Goal: Transaction & Acquisition: Purchase product/service

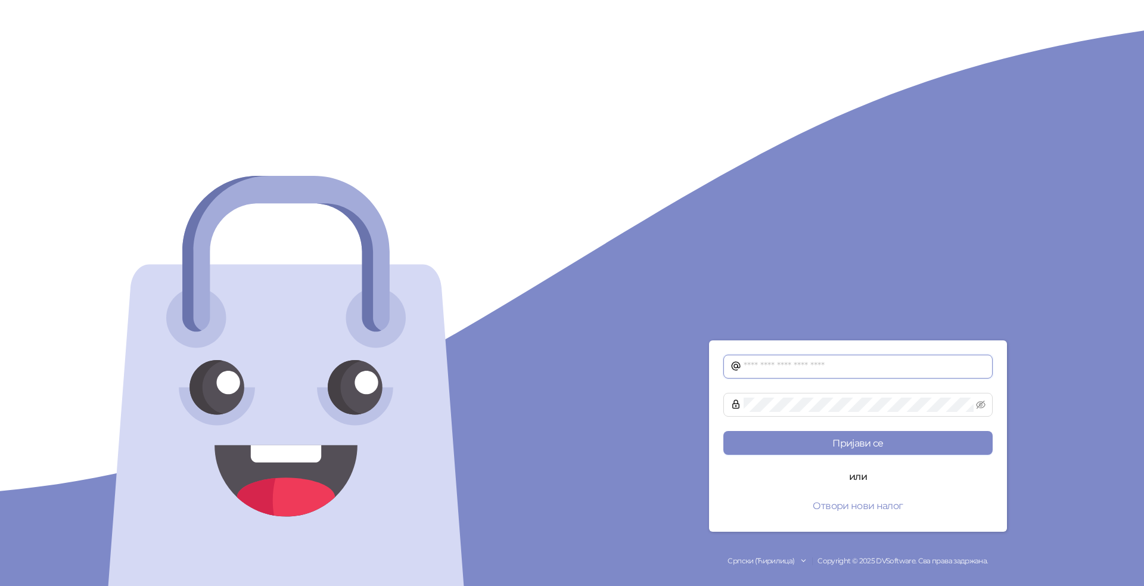
click at [836, 366] on input "text" at bounding box center [864, 366] width 242 height 14
type input "**********"
click at [902, 435] on button "Пријави се" at bounding box center [857, 443] width 269 height 24
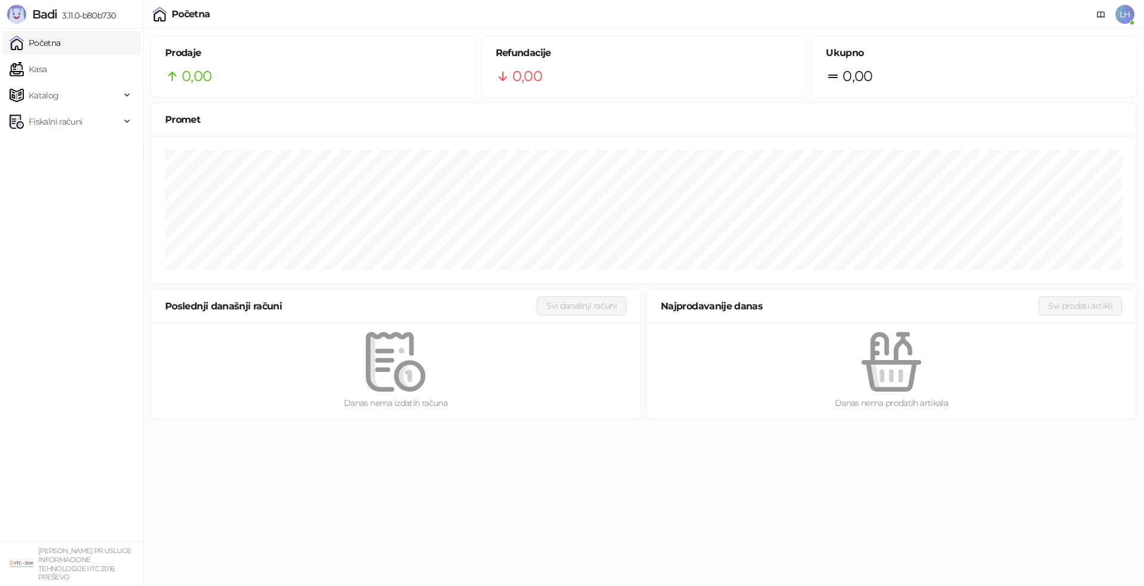
click at [1123, 14] on span "LH" at bounding box center [1124, 14] width 19 height 19
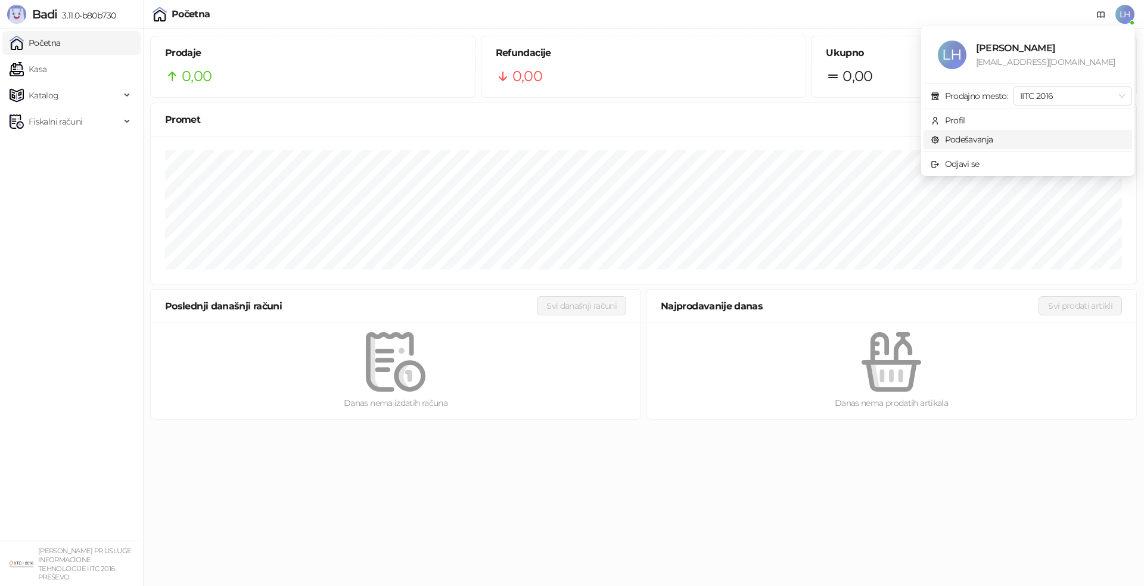
click at [971, 139] on link "Podešavanja" at bounding box center [961, 139] width 63 height 11
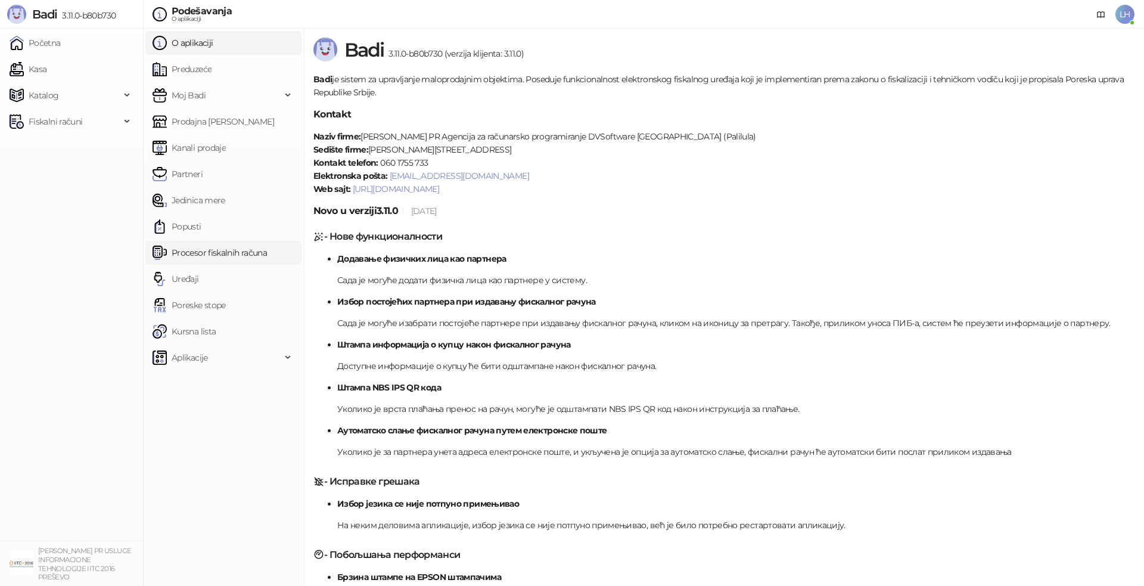
click at [229, 252] on link "Procesor fiskalnih računa" at bounding box center [209, 253] width 114 height 24
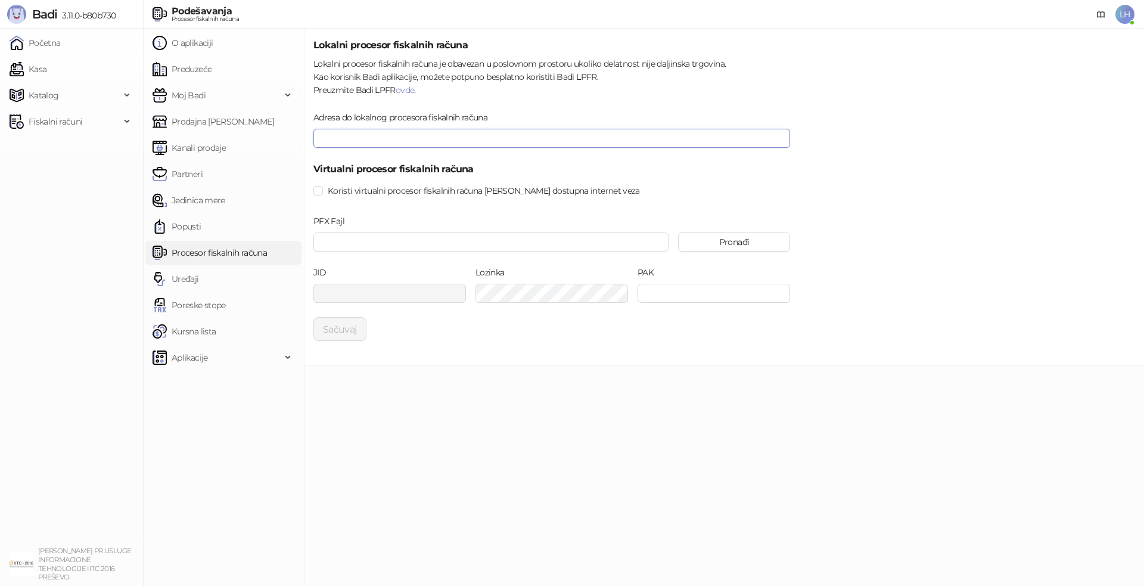
click at [345, 138] on input "Adresa do lokalnog procesora fiskalnih računa" at bounding box center [551, 138] width 477 height 19
paste input "**********"
type input "**********"
click at [341, 325] on button "Sačuvaj" at bounding box center [339, 329] width 53 height 24
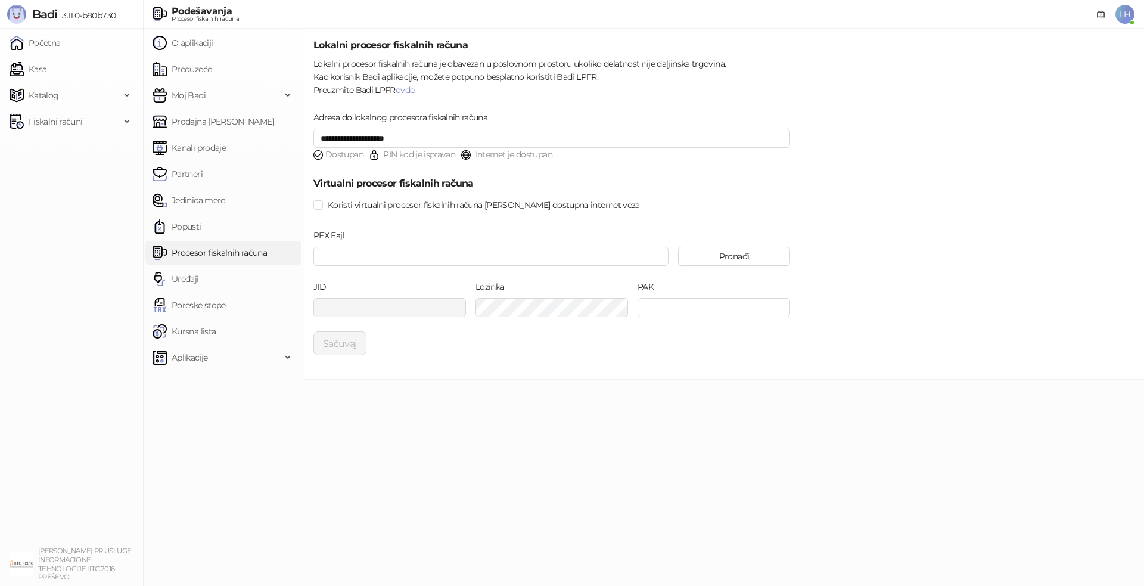
click at [569, 422] on main "**********" at bounding box center [724, 307] width 840 height 557
click at [56, 98] on span "Katalog" at bounding box center [44, 95] width 30 height 24
click at [56, 168] on link "Artikli" at bounding box center [35, 174] width 42 height 24
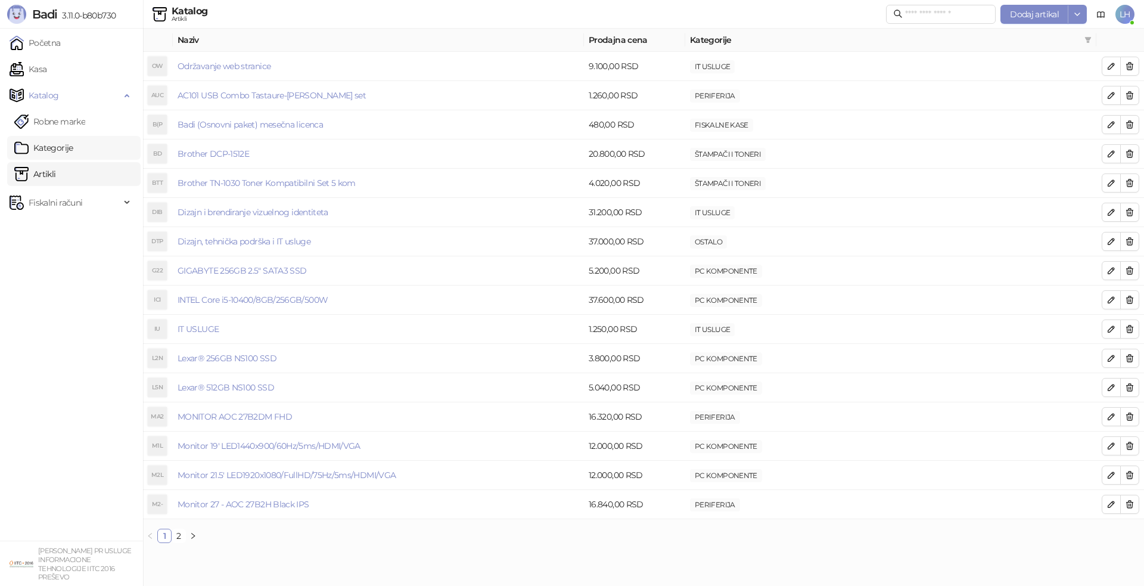
click at [73, 148] on link "Kategorije" at bounding box center [43, 148] width 59 height 24
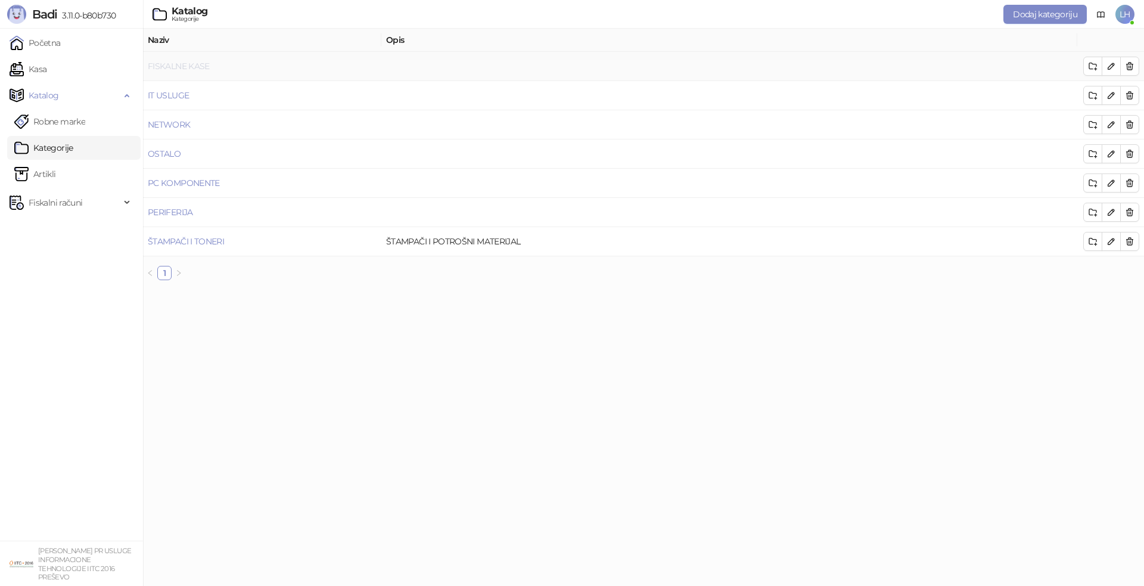
click at [196, 68] on link "FISKALNE KASE" at bounding box center [179, 66] width 62 height 11
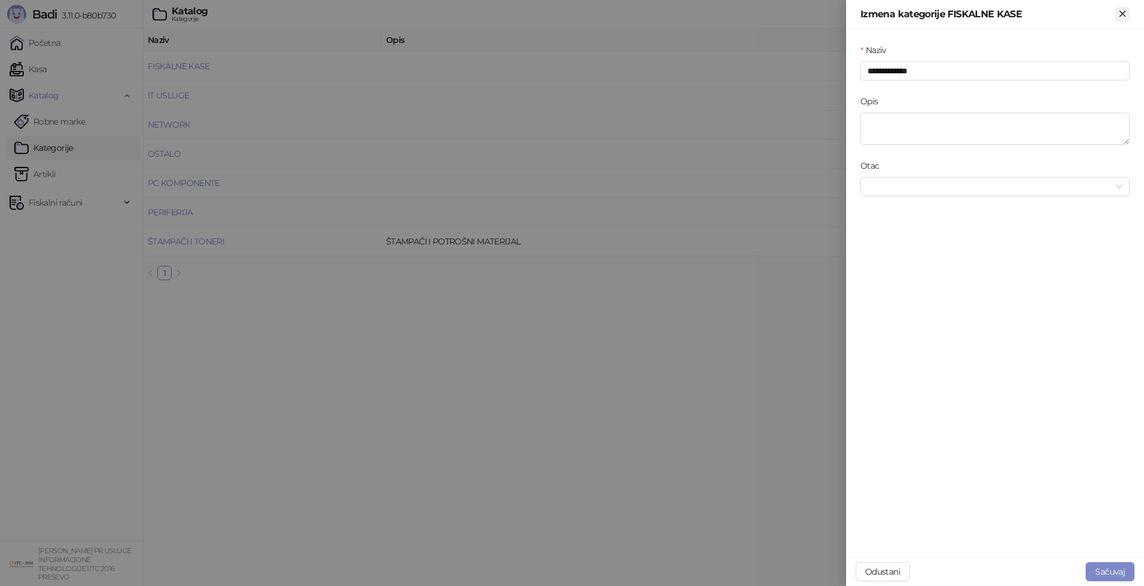
click at [1125, 14] on icon "Zatvori" at bounding box center [1122, 13] width 11 height 11
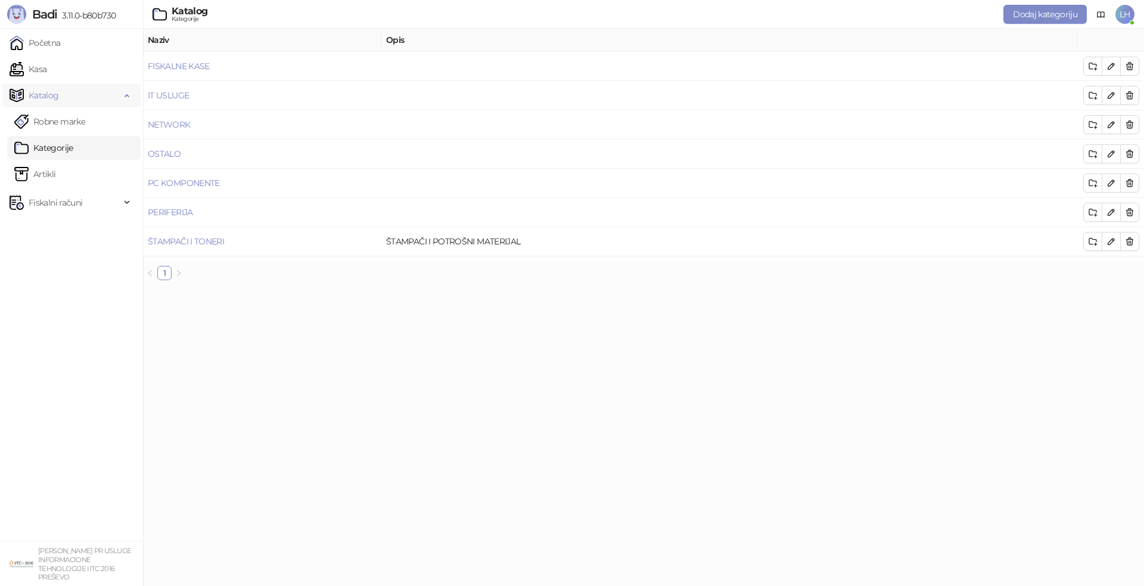
click at [60, 98] on span "Katalog" at bounding box center [65, 95] width 111 height 24
click at [55, 177] on link "Artikli" at bounding box center [35, 174] width 42 height 24
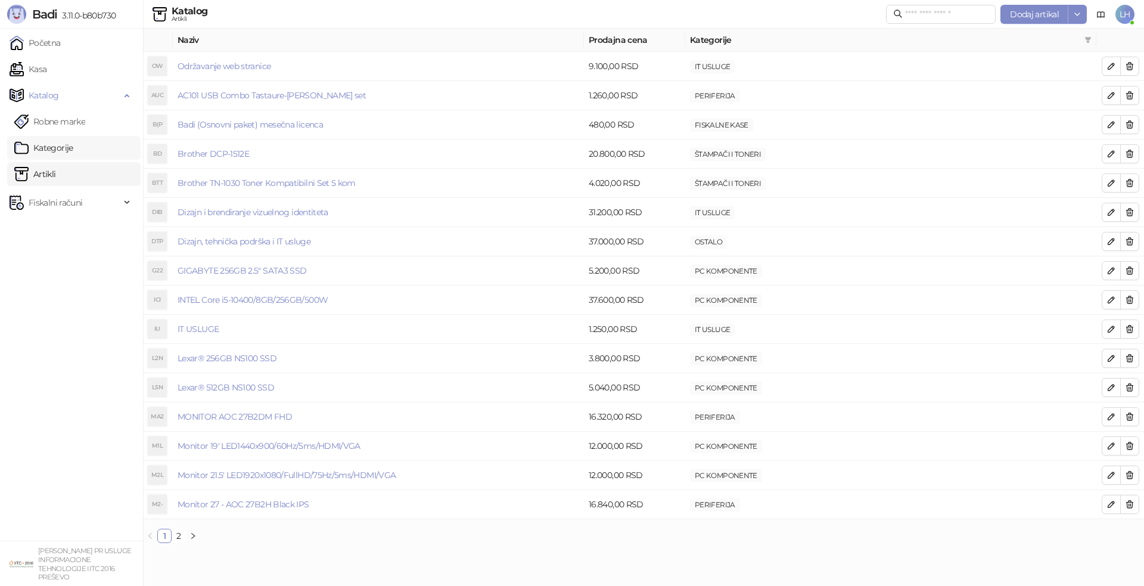
click at [58, 147] on link "Kategorije" at bounding box center [43, 148] width 59 height 24
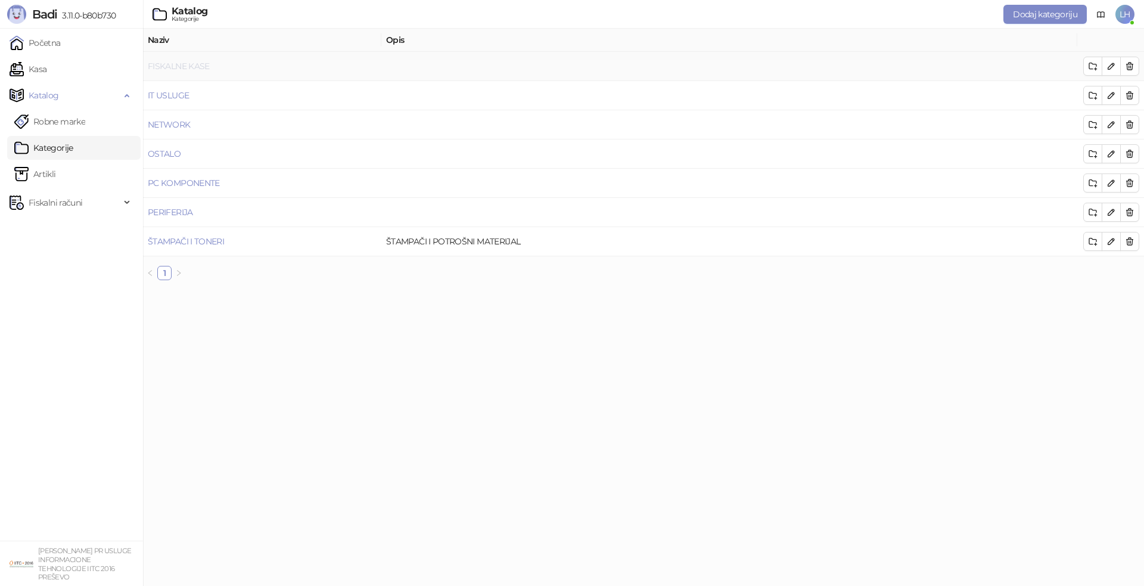
click at [194, 71] on link "FISKALNE KASE" at bounding box center [179, 66] width 62 height 11
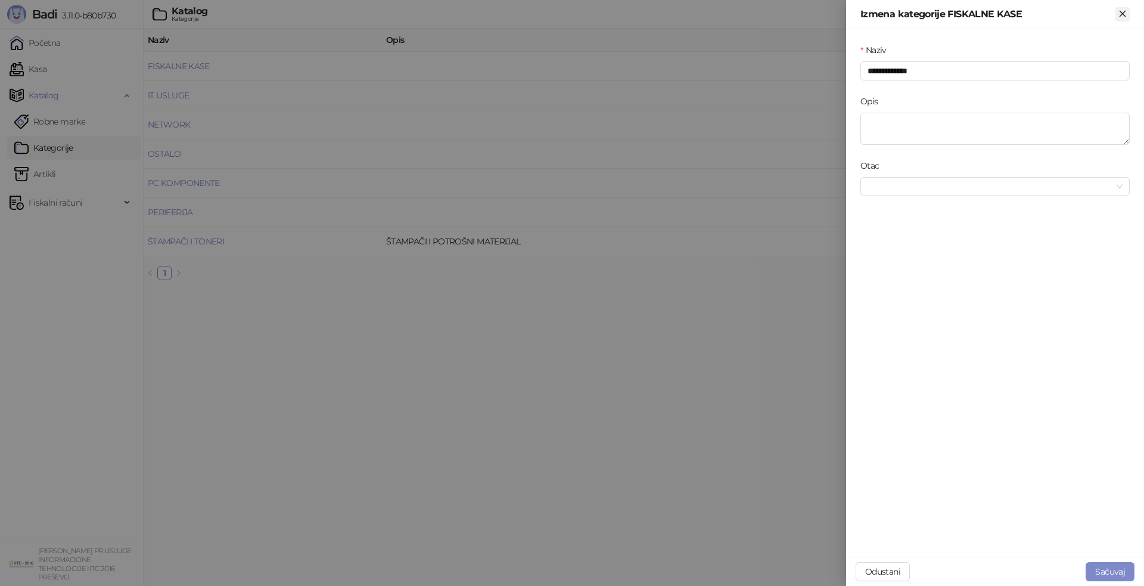
click at [1123, 15] on icon "Zatvori" at bounding box center [1121, 13] width 5 height 5
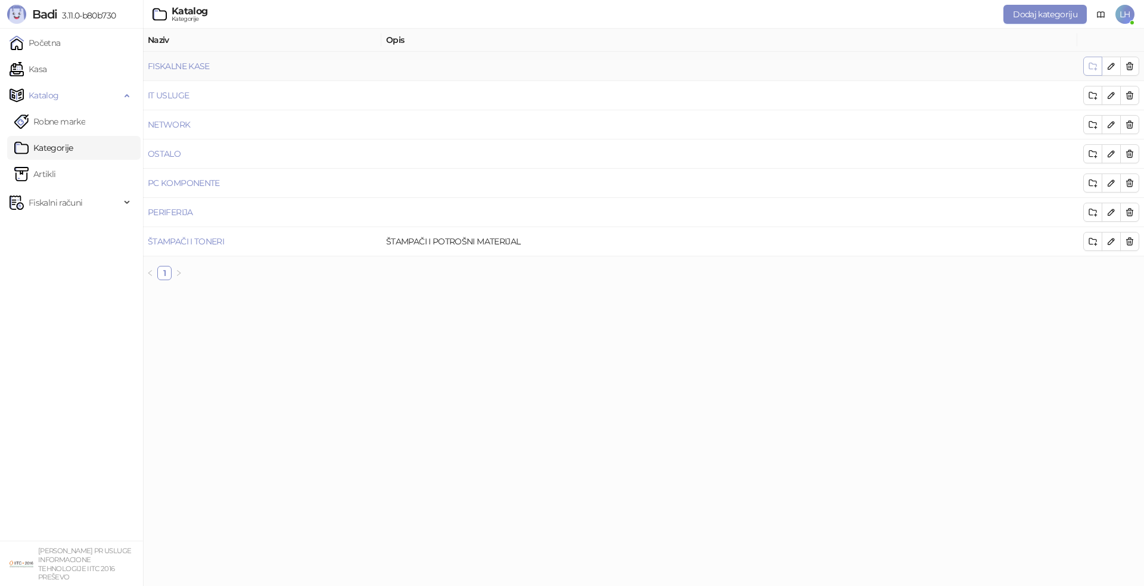
click at [1092, 68] on icon "button" at bounding box center [1093, 66] width 10 height 10
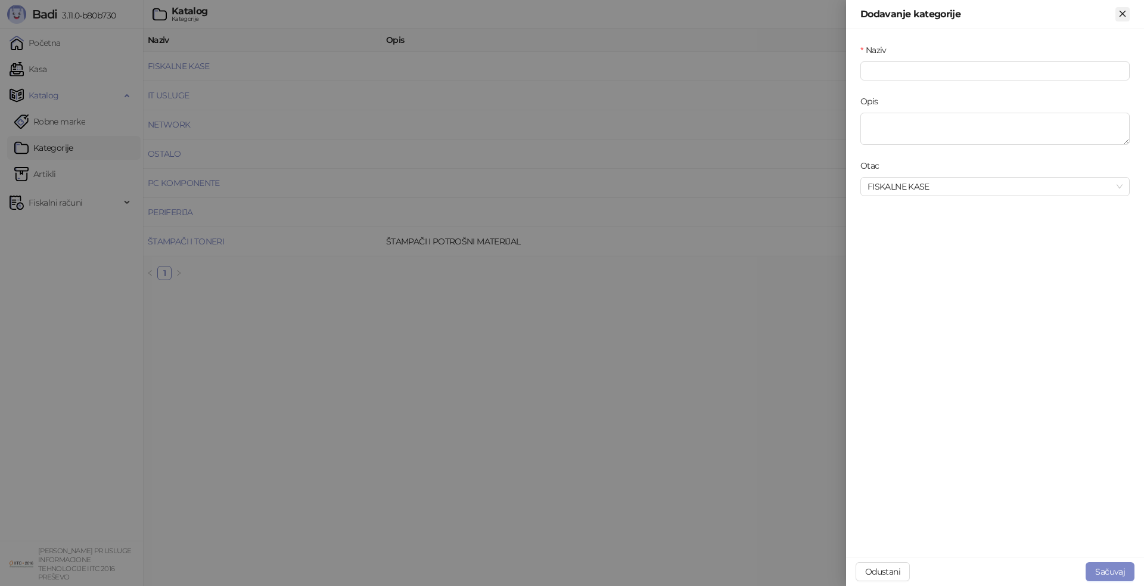
click at [1125, 15] on icon "Zatvori" at bounding box center [1122, 13] width 11 height 11
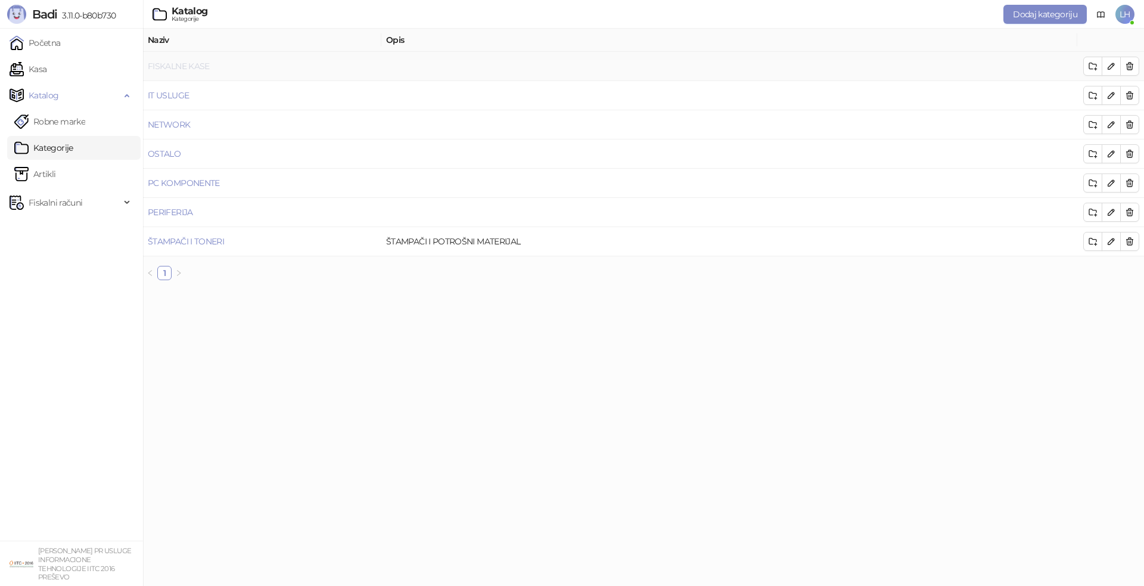
click at [168, 64] on link "FISKALNE KASE" at bounding box center [179, 66] width 62 height 11
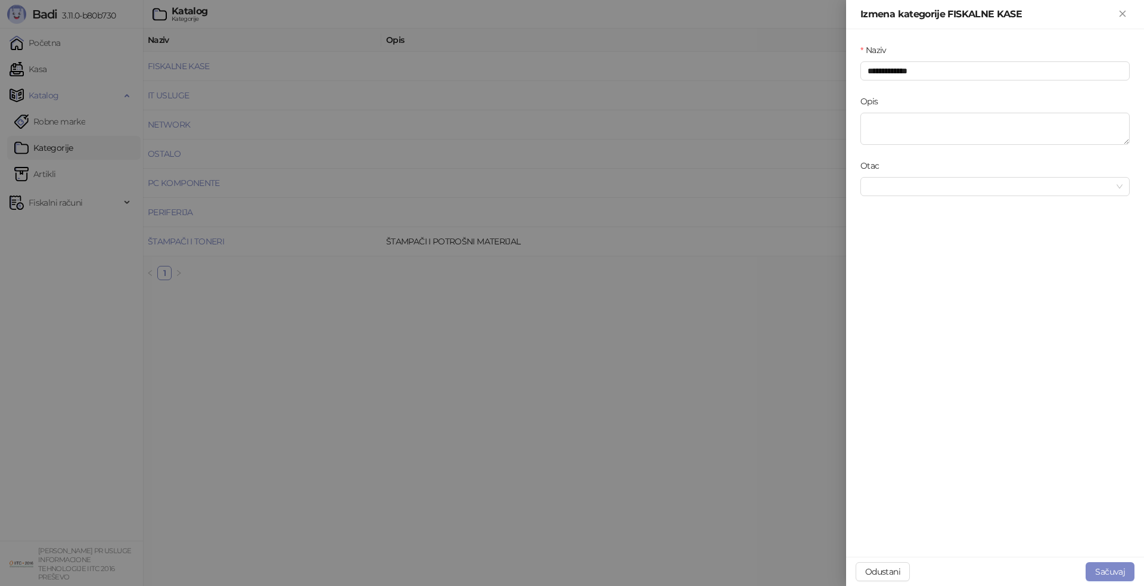
click at [1131, 13] on div "Izmena kategorije FISKALNE KASE" at bounding box center [995, 14] width 298 height 29
click at [1122, 15] on icon "Zatvori" at bounding box center [1122, 13] width 11 height 11
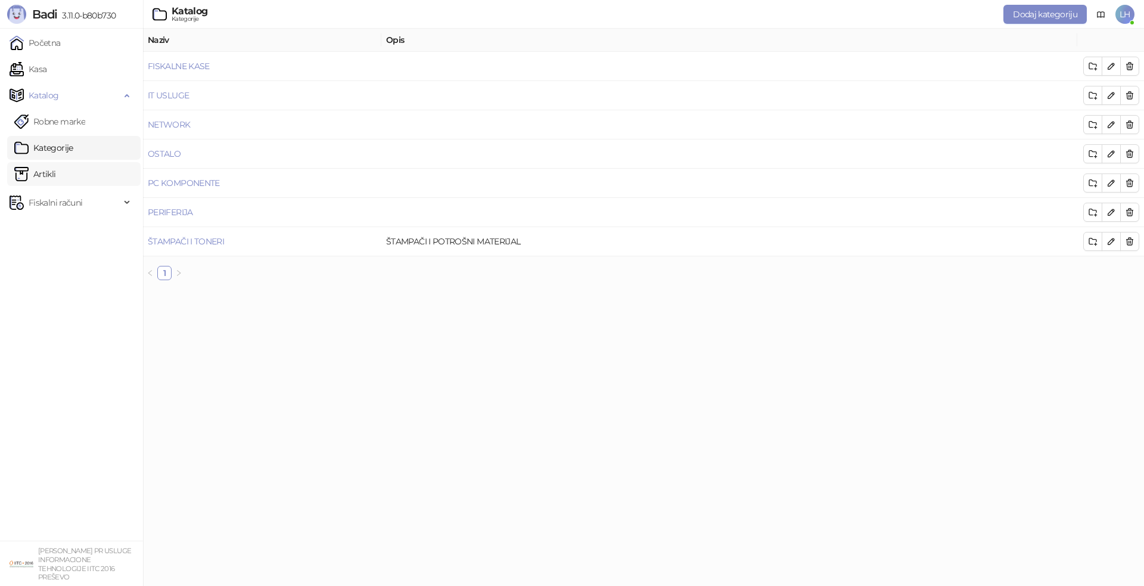
click at [56, 175] on link "Artikli" at bounding box center [35, 174] width 42 height 24
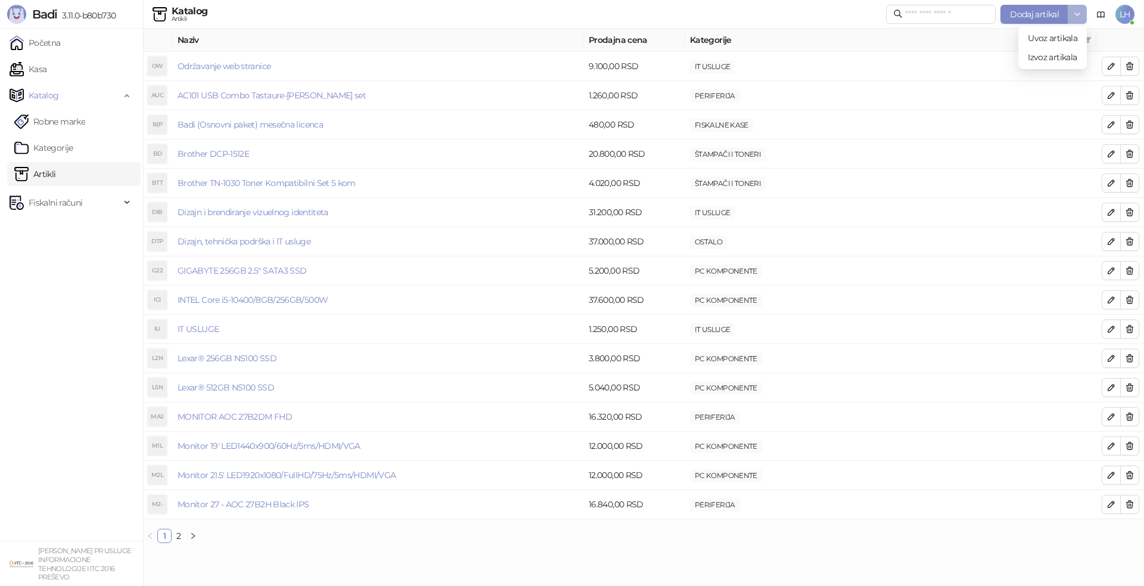
click at [1076, 11] on icon "button" at bounding box center [1077, 15] width 10 height 10
click at [284, 131] on td "Badi (Osnovni paket) mesečna licenca" at bounding box center [378, 124] width 411 height 29
click at [276, 124] on link "Badi (Osnovni paket) mesečna licenca" at bounding box center [249, 124] width 145 height 11
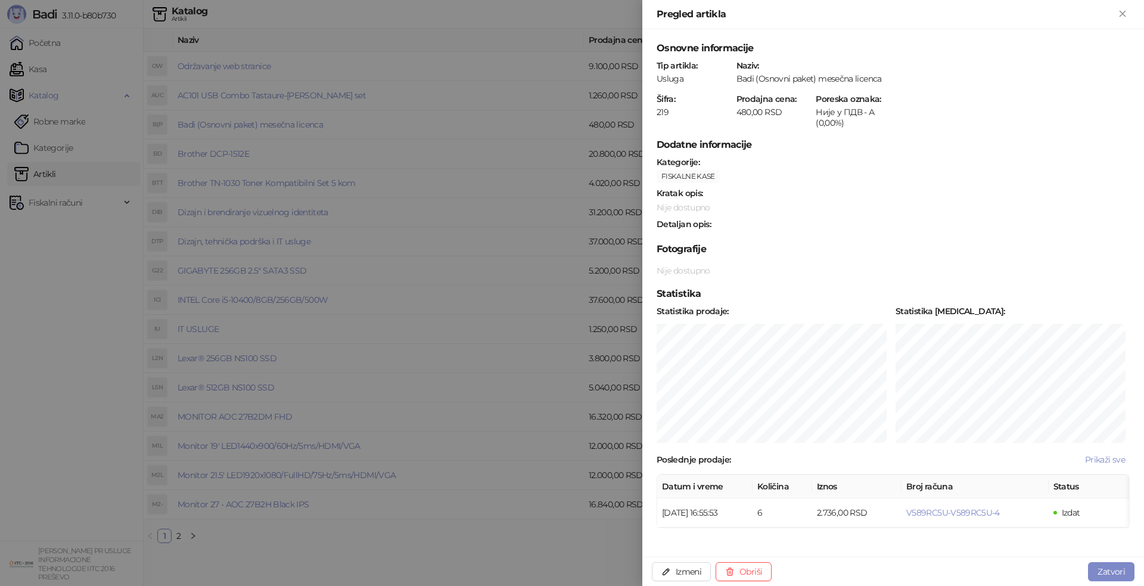
scroll to position [11, 0]
click at [1120, 13] on icon "Zatvori" at bounding box center [1122, 13] width 11 height 11
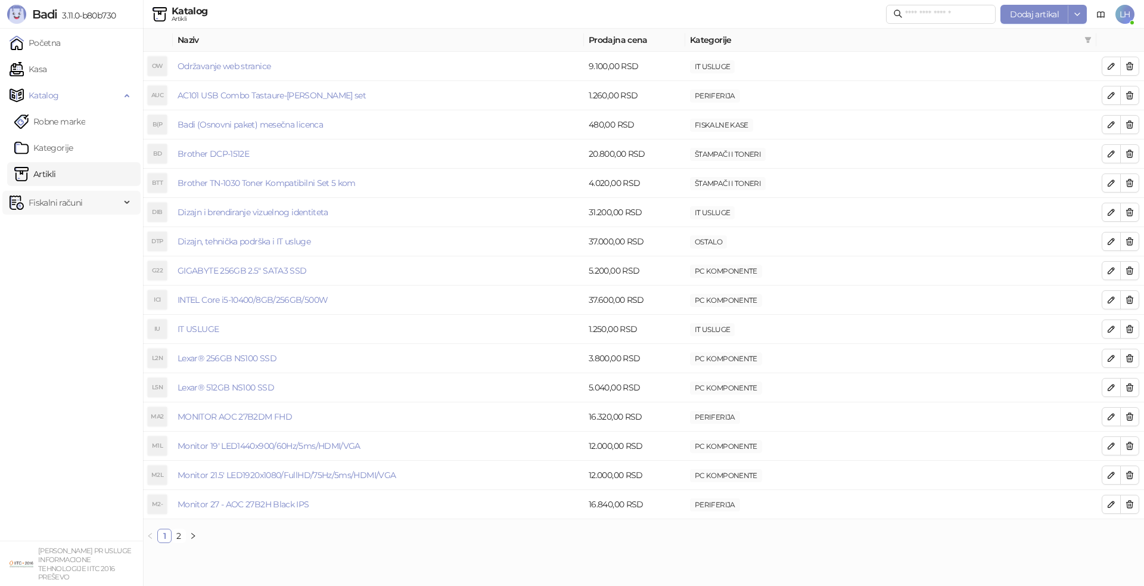
click at [89, 201] on span "Fiskalni računi" at bounding box center [65, 203] width 111 height 24
click at [71, 229] on link "Izdati računi" at bounding box center [46, 229] width 65 height 24
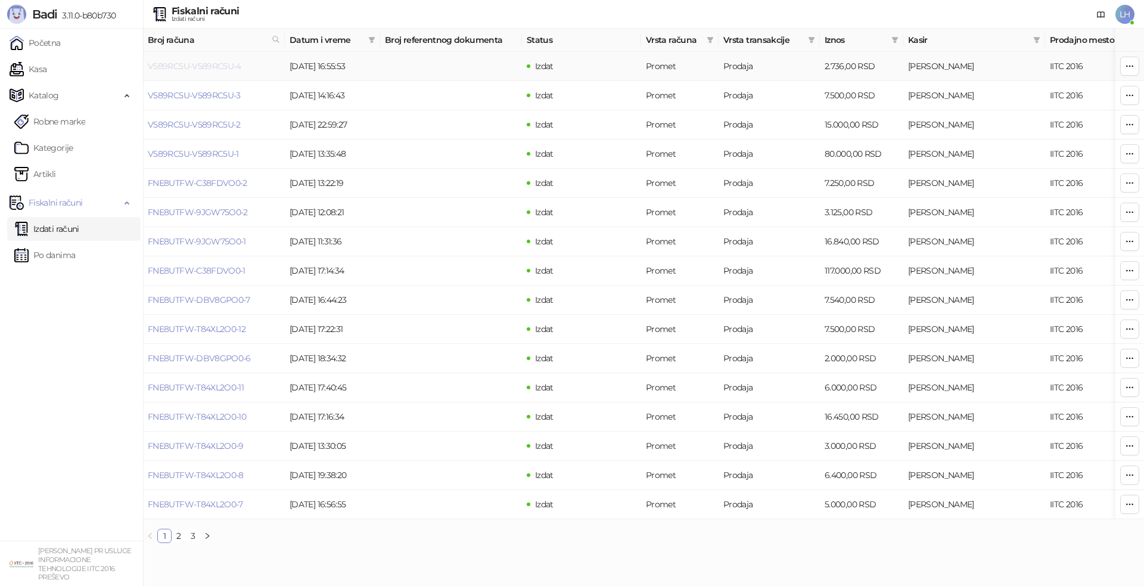
click at [200, 64] on link "V589RC5U-V589RC5U-4" at bounding box center [195, 66] width 94 height 11
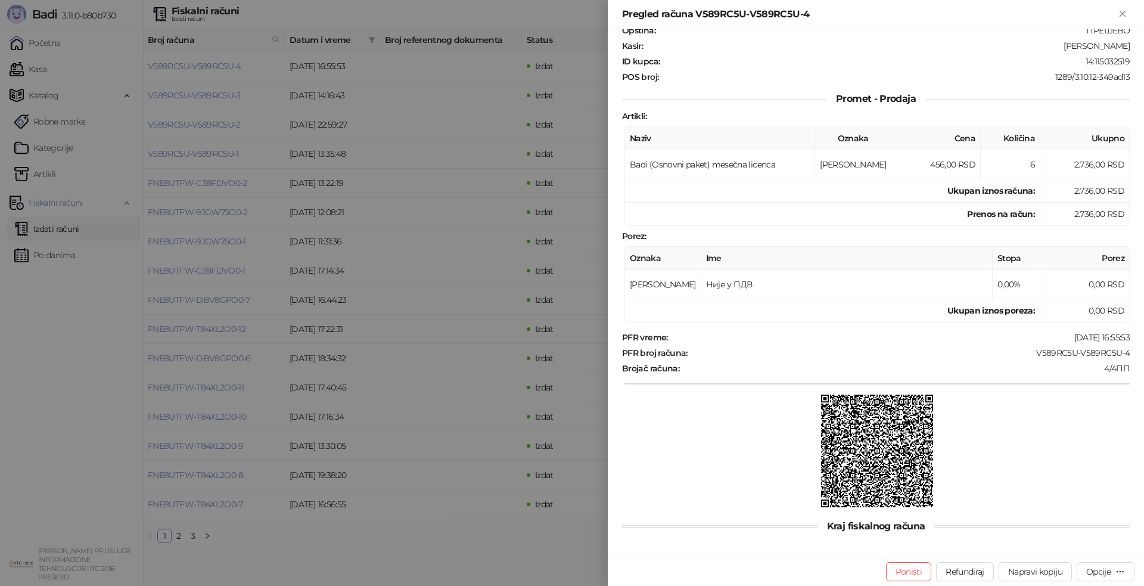
scroll to position [105, 0]
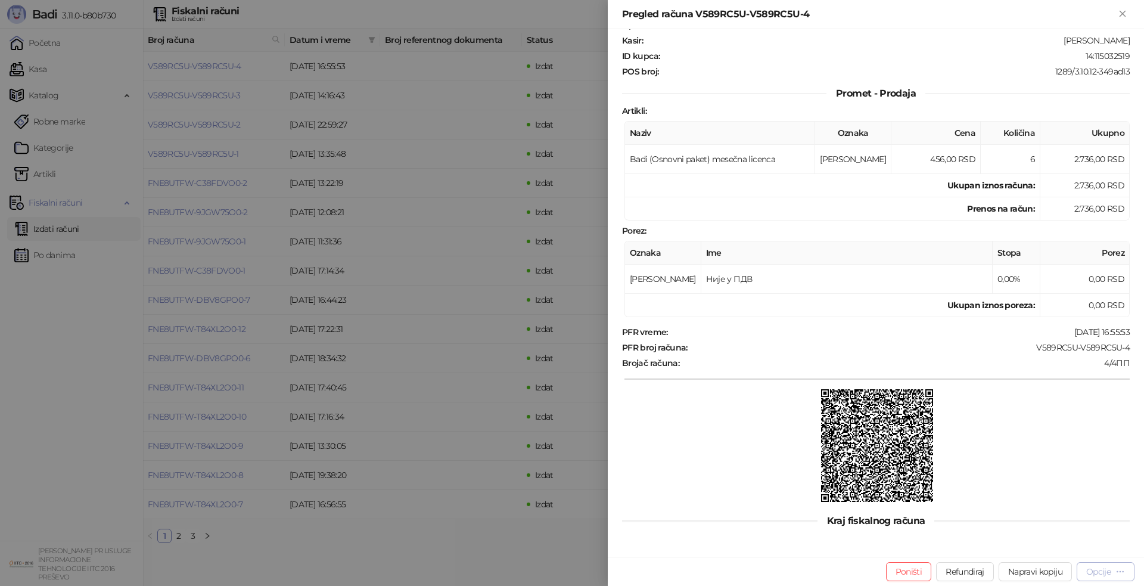
click at [1122, 570] on icon "button" at bounding box center [1120, 571] width 10 height 10
click at [820, 229] on div at bounding box center [889, 230] width 484 height 11
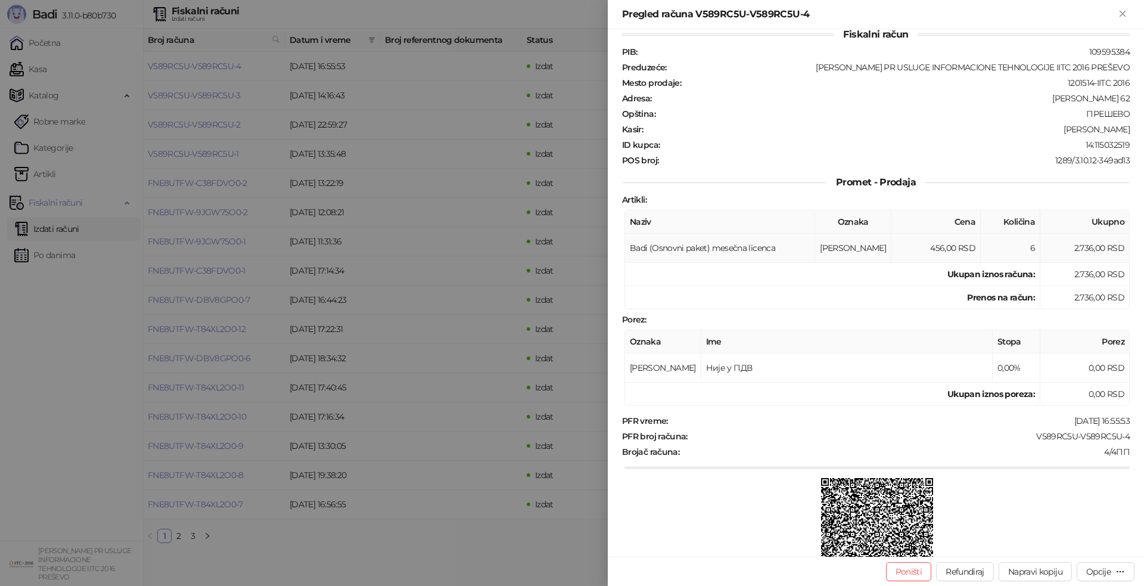
scroll to position [0, 0]
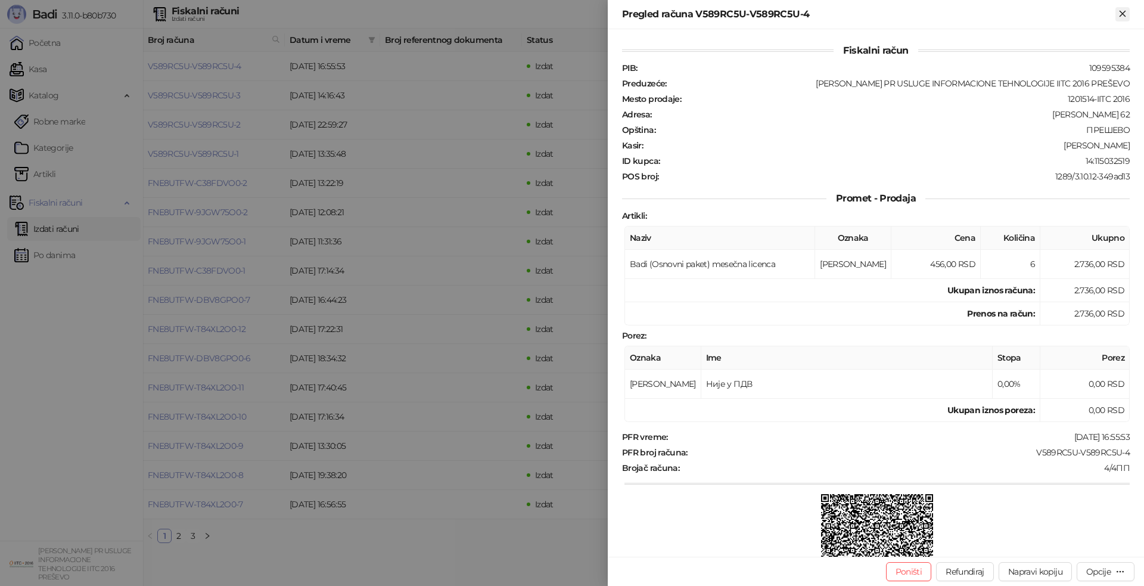
click at [1124, 13] on icon "Zatvori" at bounding box center [1122, 13] width 11 height 11
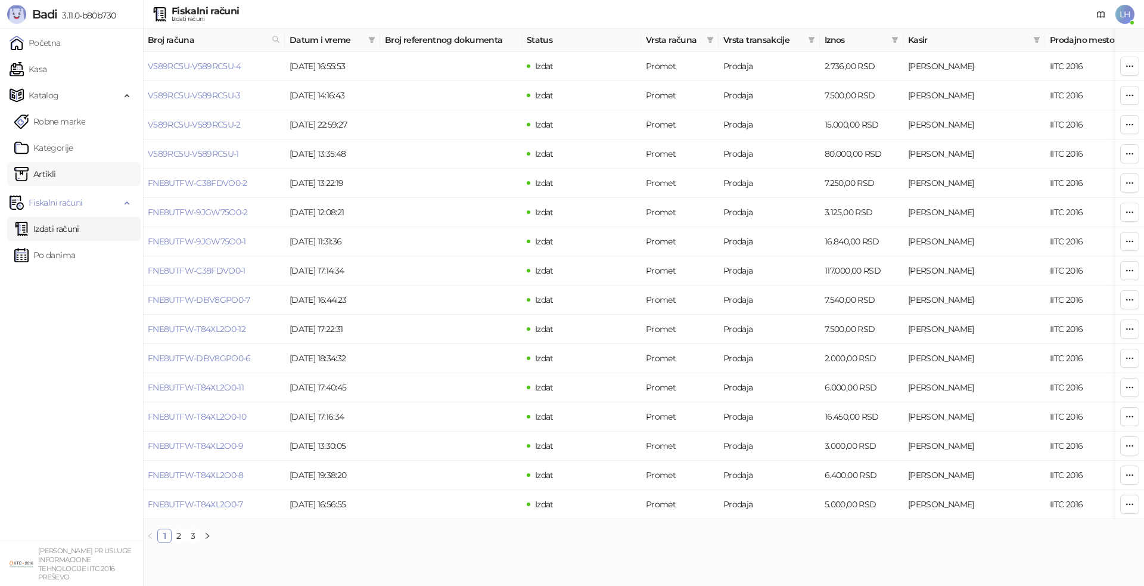
click at [47, 169] on link "Artikli" at bounding box center [35, 174] width 42 height 24
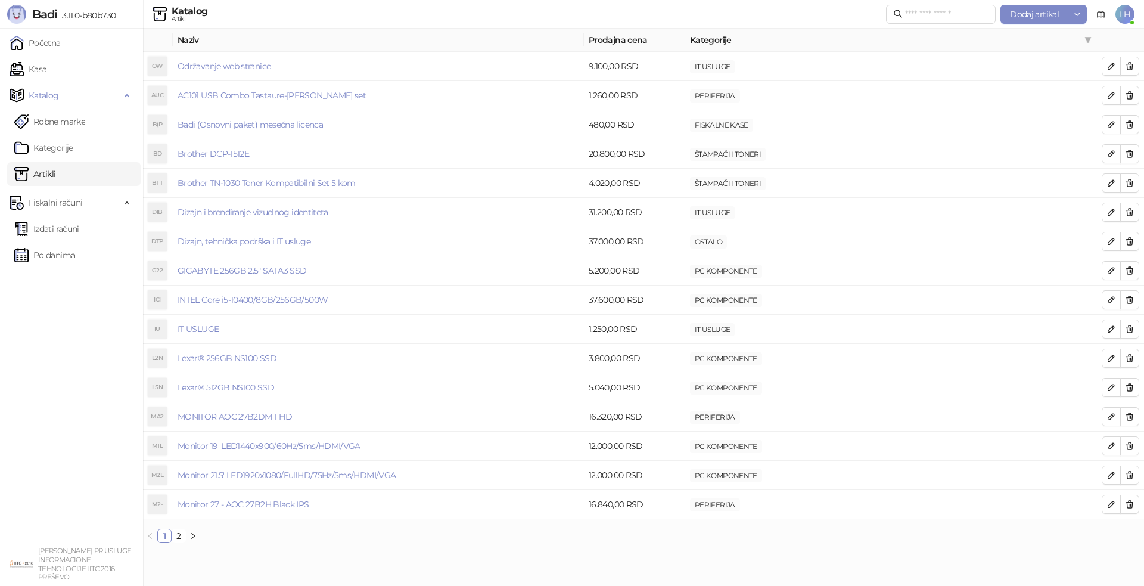
click at [1128, 14] on span "LH" at bounding box center [1124, 14] width 19 height 19
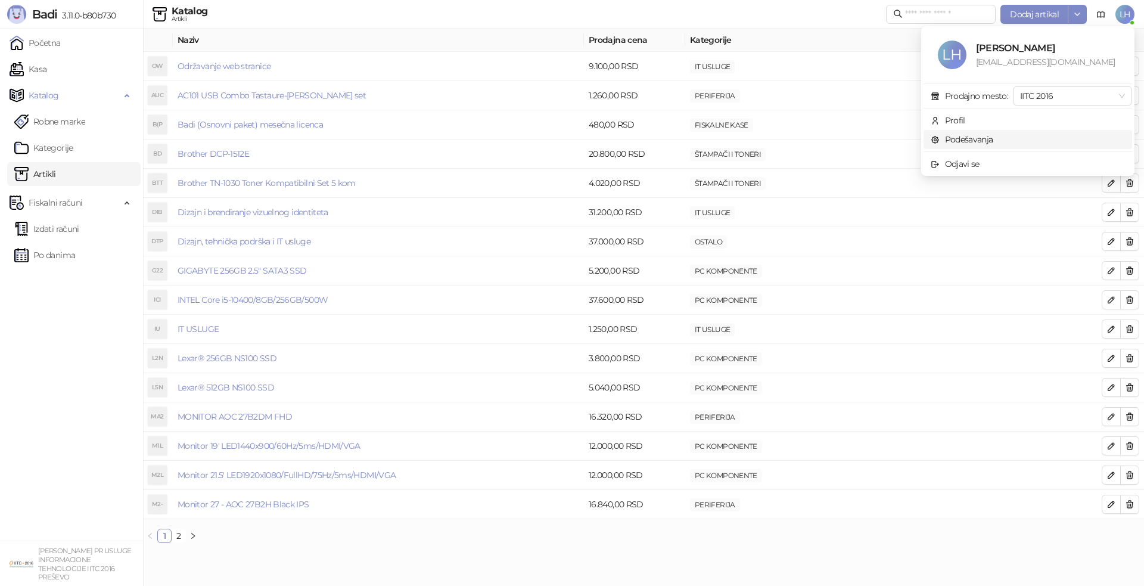
click at [983, 141] on link "Podešavanja" at bounding box center [961, 139] width 63 height 11
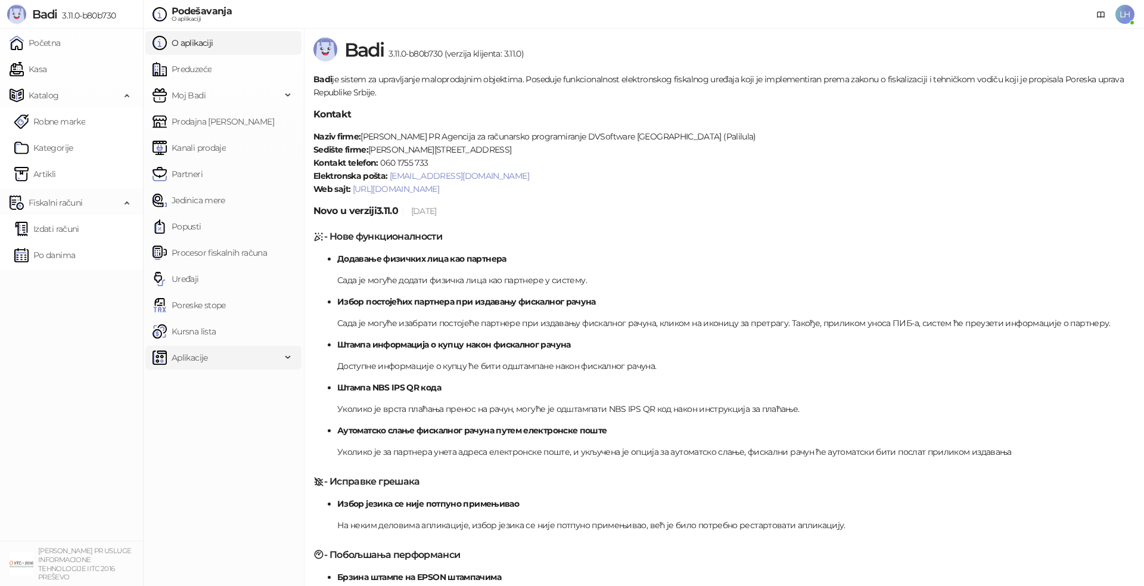
click at [205, 355] on span "Aplikacije" at bounding box center [190, 357] width 36 height 24
click at [224, 381] on span "Za programere" at bounding box center [205, 384] width 58 height 24
click at [221, 383] on span "Za programere" at bounding box center [205, 384] width 58 height 24
click at [216, 379] on span "Za programere" at bounding box center [205, 384] width 58 height 24
click at [291, 95] on div "Moj Badi" at bounding box center [223, 95] width 156 height 24
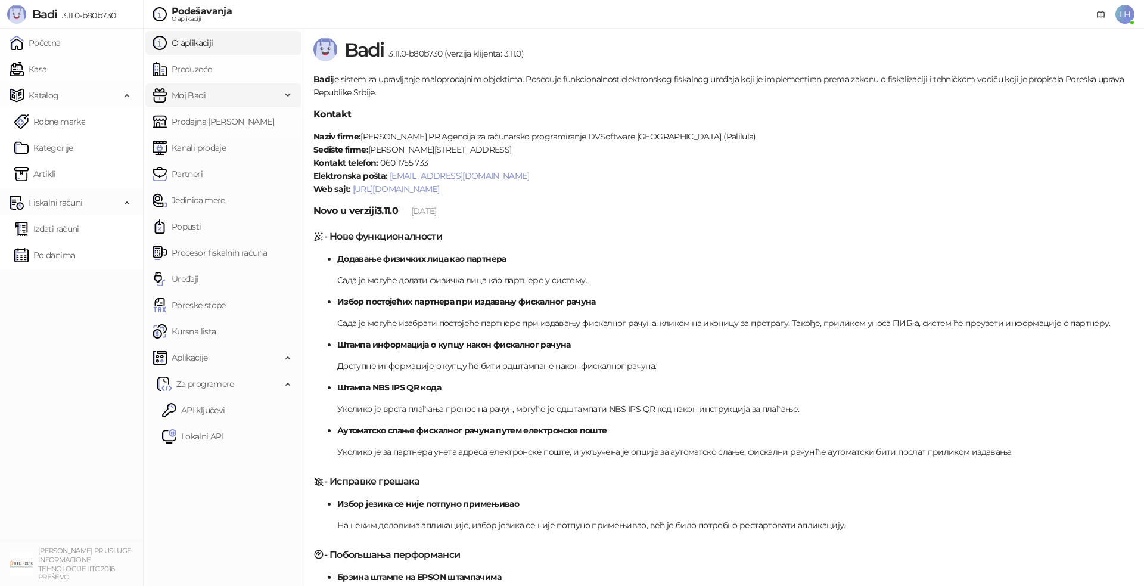
click at [291, 95] on div "Moj Badi" at bounding box center [223, 95] width 156 height 24
click at [286, 95] on icon at bounding box center [289, 95] width 6 height 0
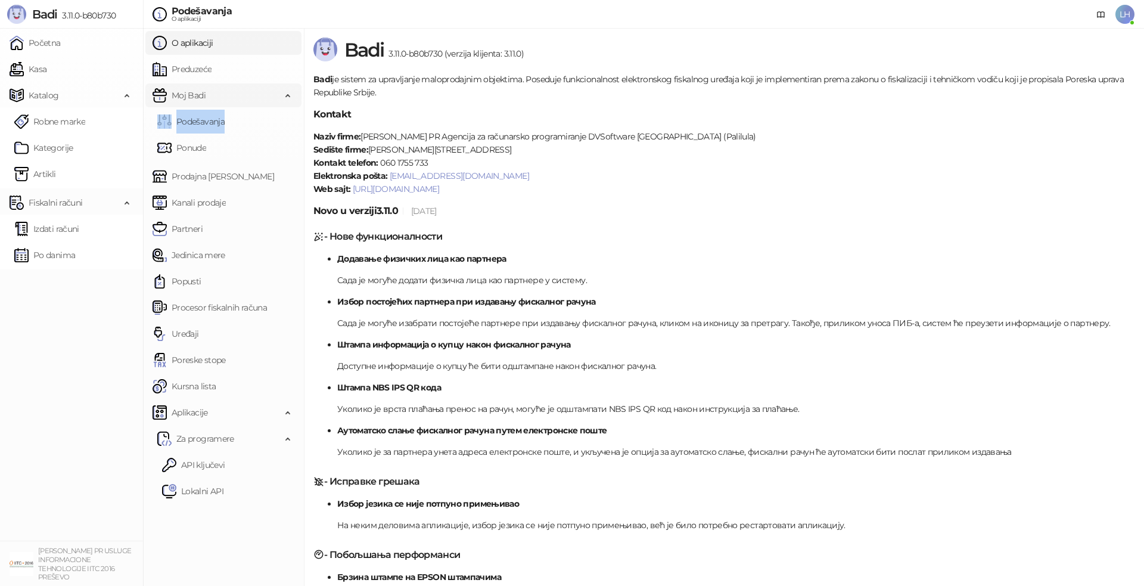
click at [286, 94] on icon at bounding box center [289, 94] width 6 height 0
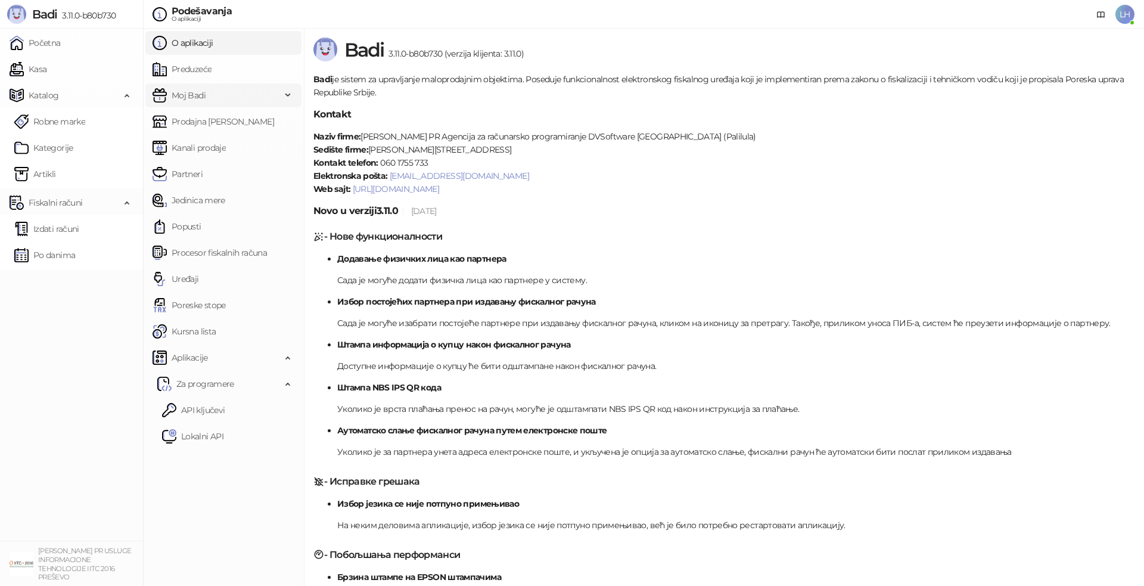
click at [286, 95] on icon at bounding box center [289, 95] width 6 height 0
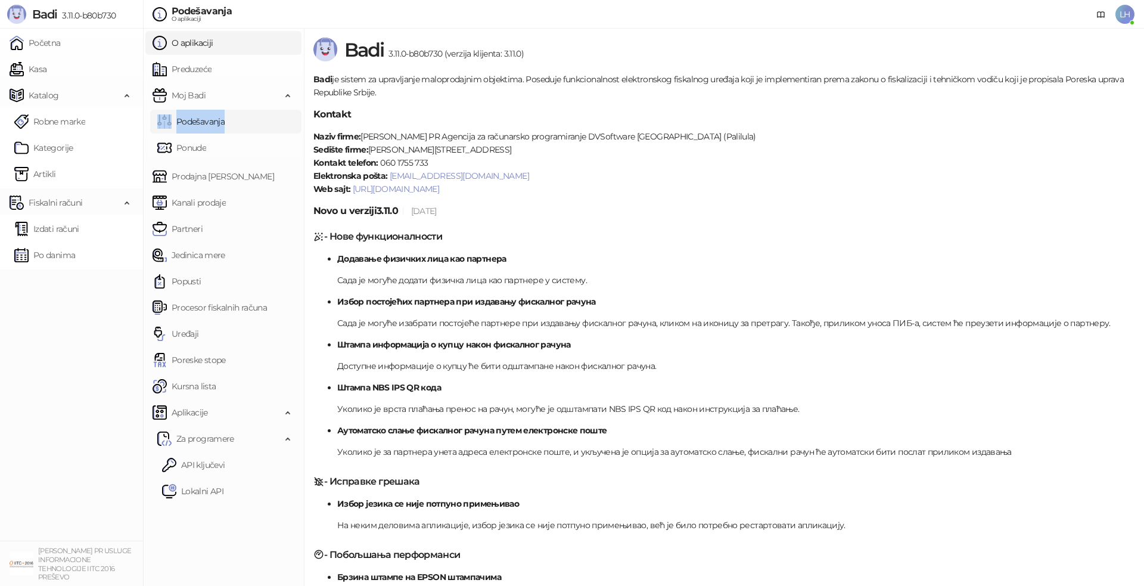
click at [225, 122] on link "Podešavanja" at bounding box center [190, 122] width 67 height 24
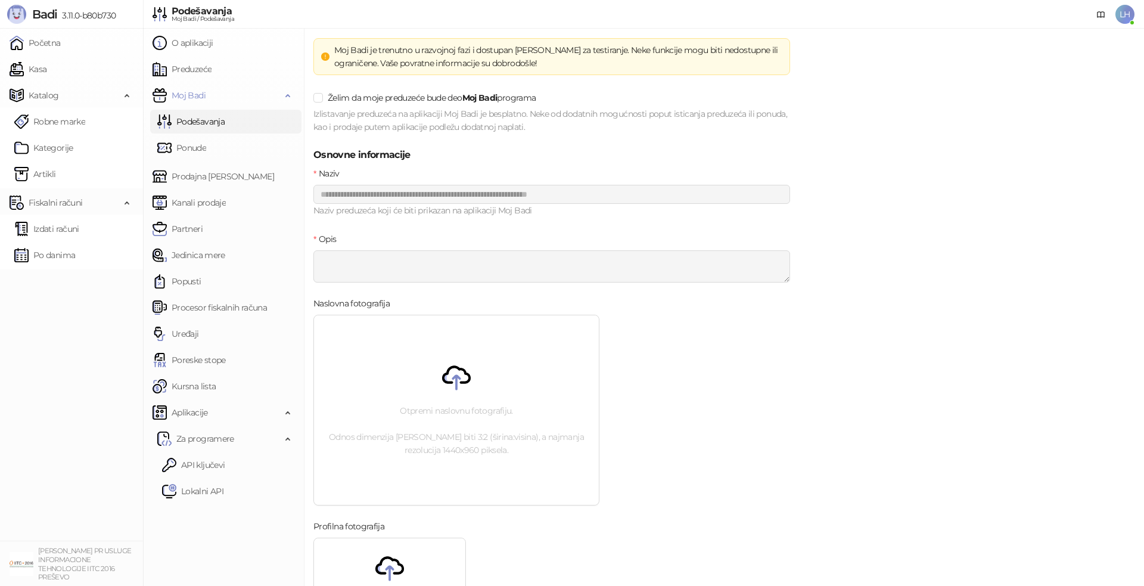
click at [116, 298] on ul "Početna Kasa Katalog Robne marke Kategorije Artikli Fiskalni računi Izdati raču…" at bounding box center [71, 285] width 143 height 512
click at [199, 152] on link "Ponude" at bounding box center [181, 148] width 49 height 24
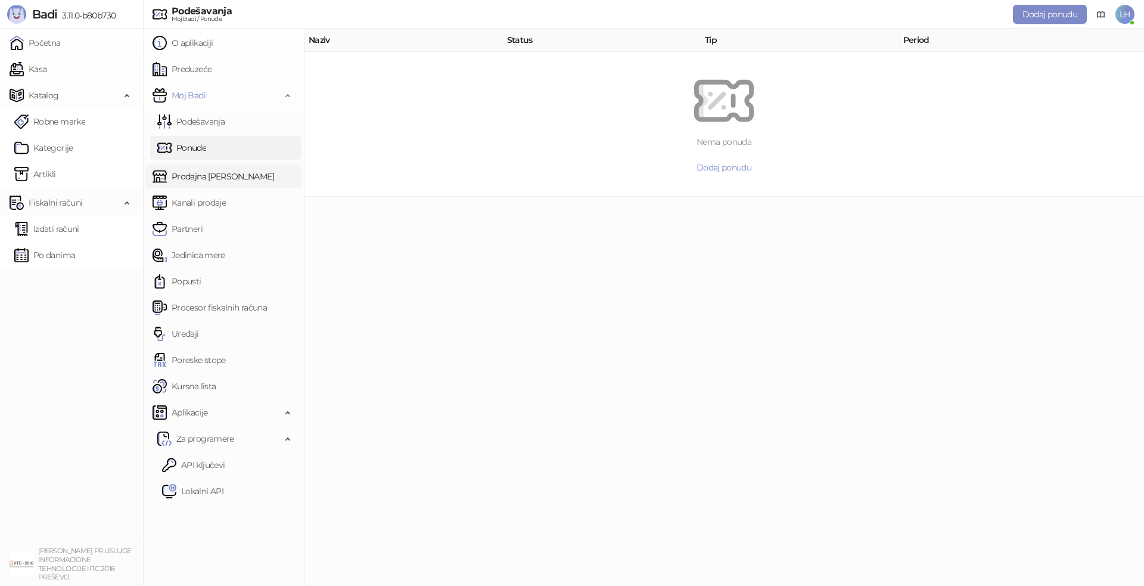
click at [229, 177] on link "Prodajna mesta" at bounding box center [213, 176] width 122 height 24
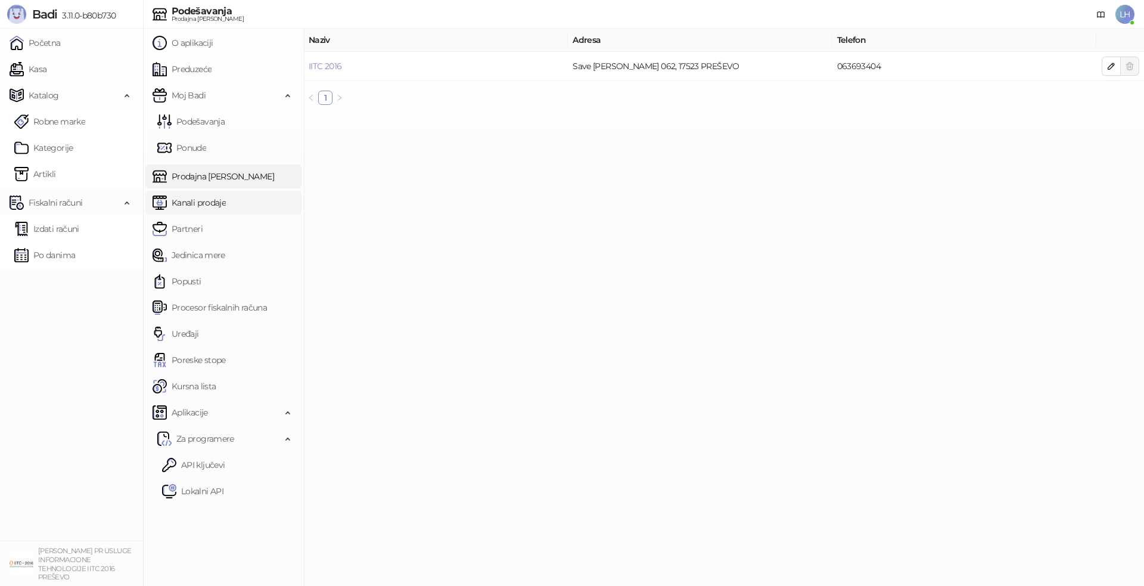
click at [210, 204] on link "Kanali prodaje" at bounding box center [188, 203] width 73 height 24
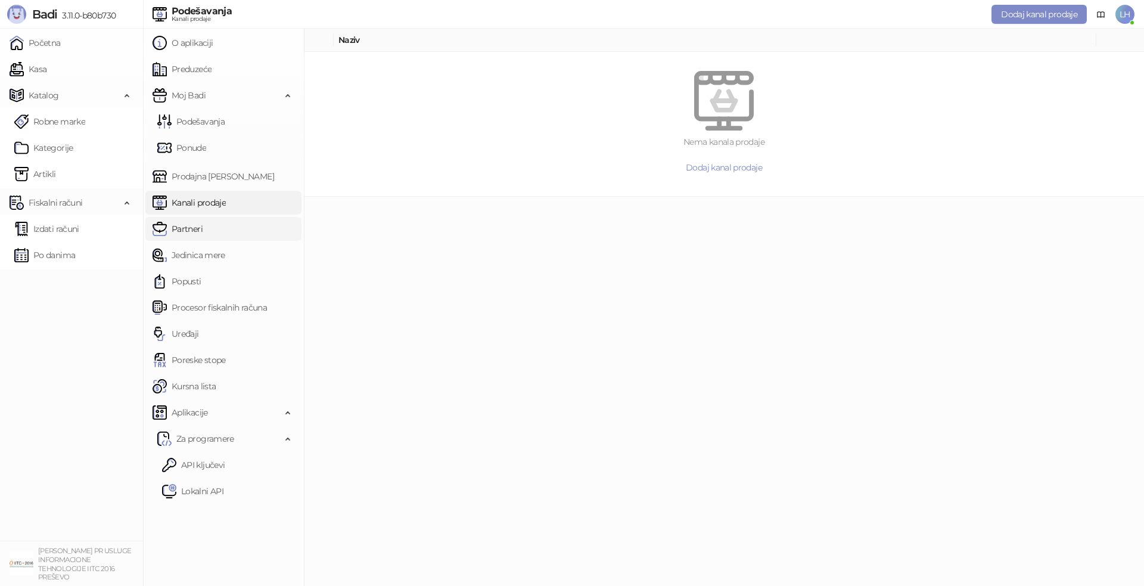
click at [195, 228] on link "Partneri" at bounding box center [177, 229] width 50 height 24
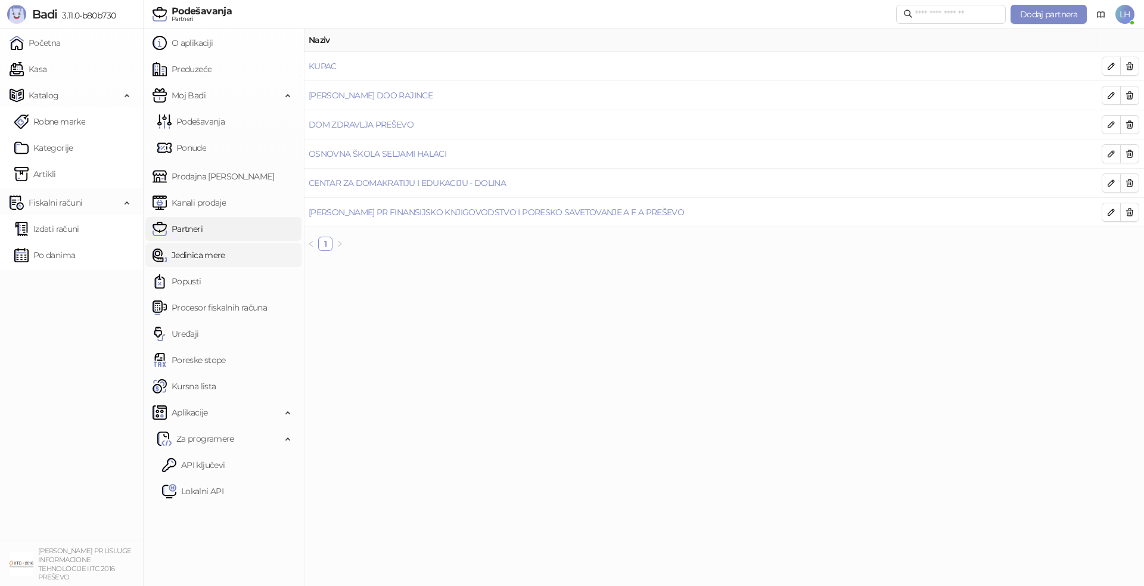
click at [212, 251] on link "Jedinica mere" at bounding box center [188, 255] width 73 height 24
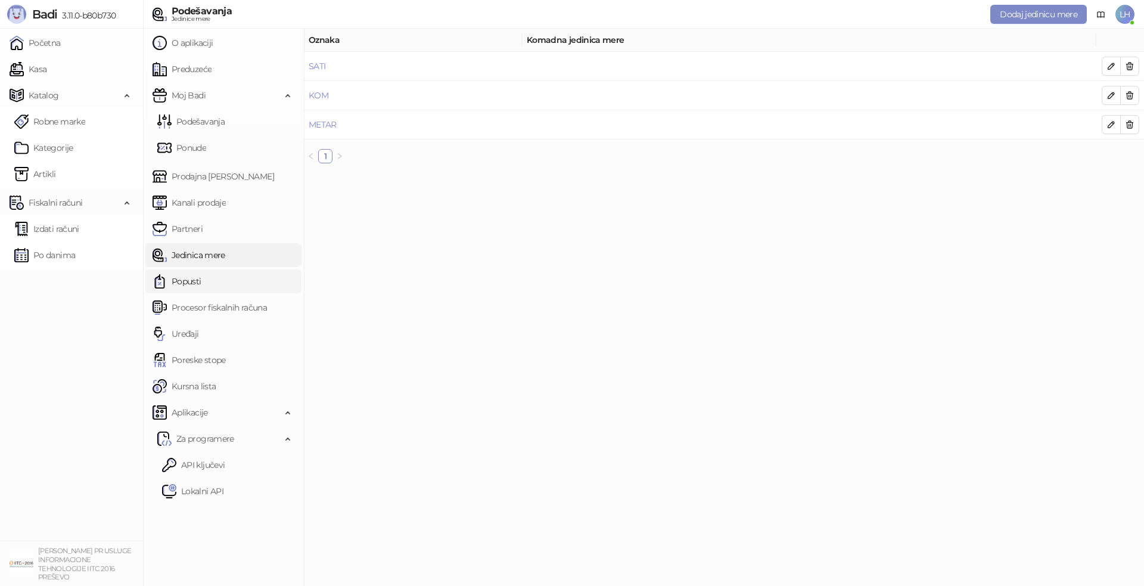
click at [200, 279] on link "Popusti" at bounding box center [176, 281] width 49 height 24
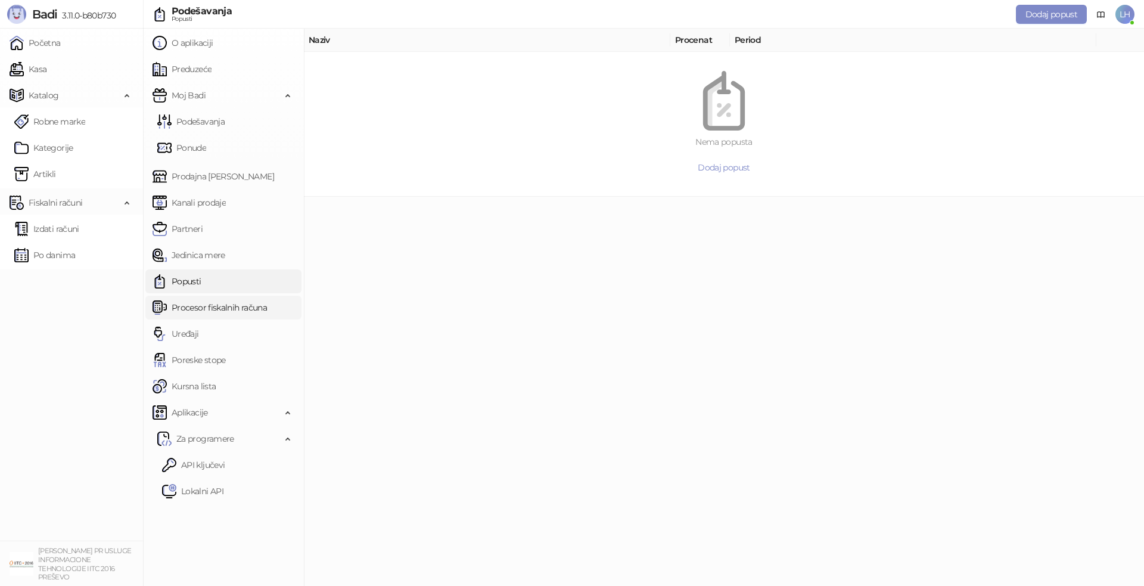
click at [217, 306] on link "Procesor fiskalnih računa" at bounding box center [209, 307] width 114 height 24
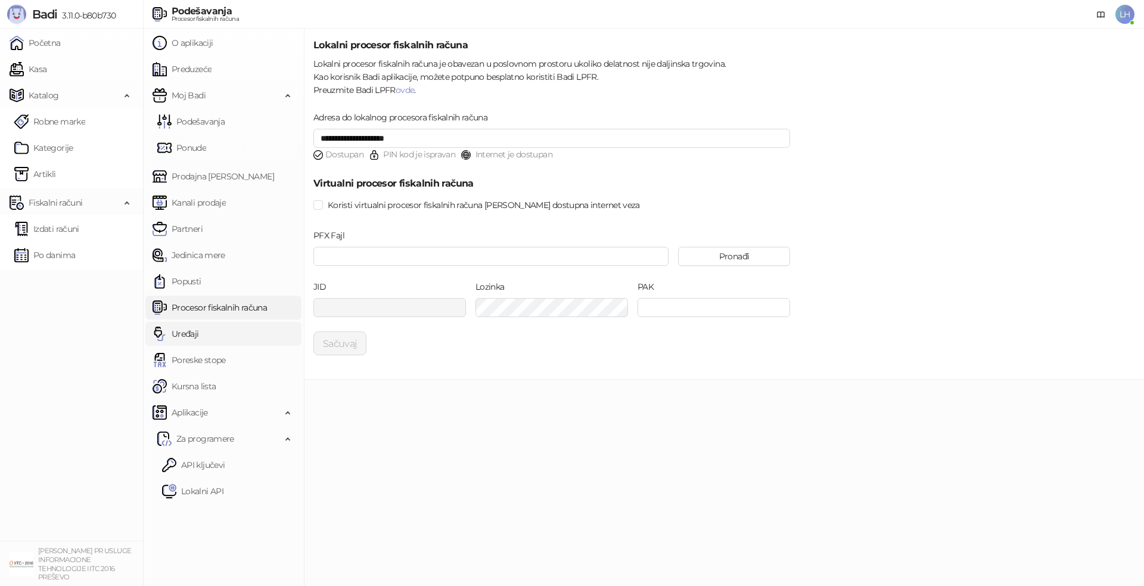
click at [195, 335] on link "Uređaji" at bounding box center [175, 334] width 46 height 24
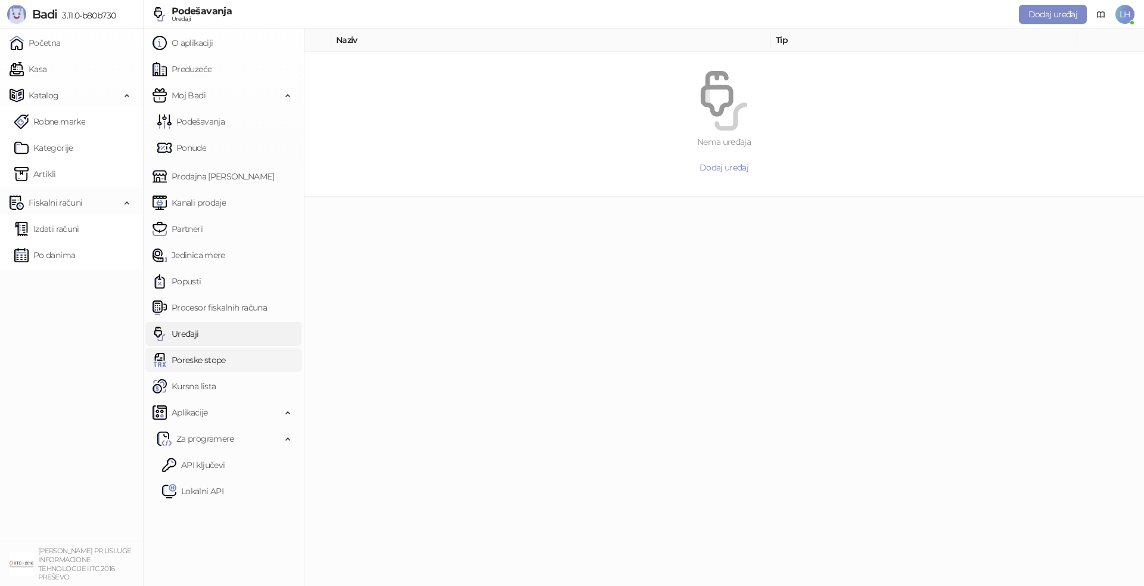
click at [203, 359] on link "Poreske stope" at bounding box center [188, 360] width 73 height 24
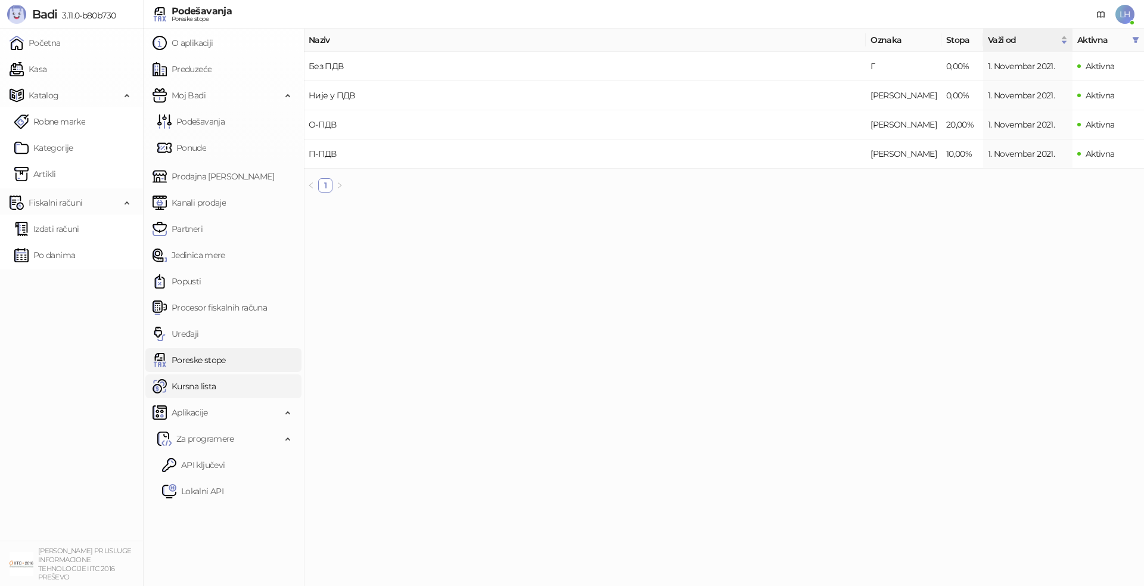
click at [204, 383] on link "Kursna lista" at bounding box center [183, 386] width 63 height 24
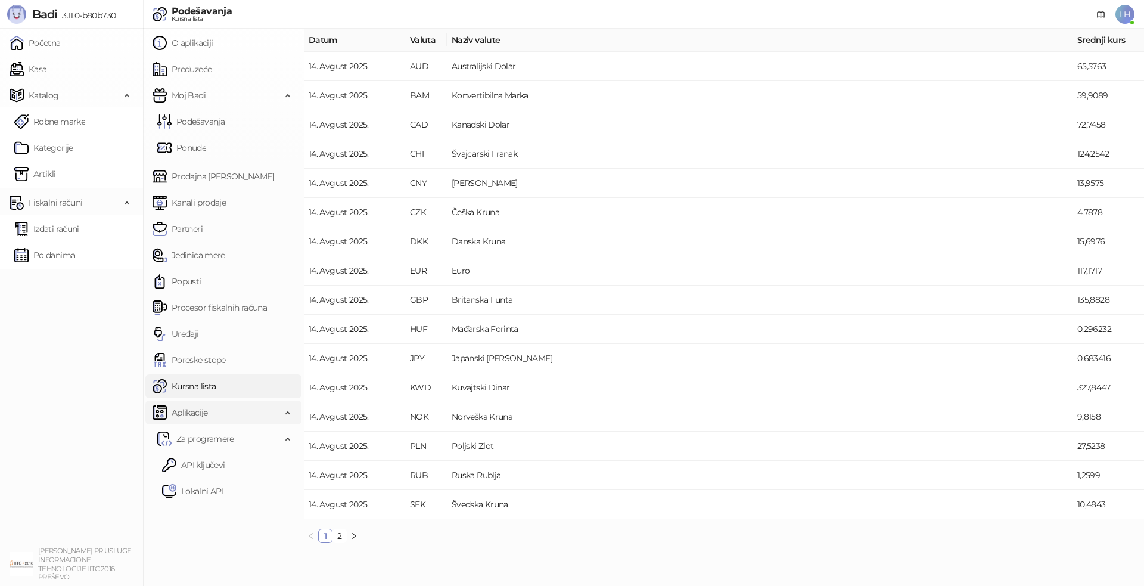
click at [202, 407] on span "Aplikacije" at bounding box center [190, 412] width 36 height 24
click at [166, 410] on img at bounding box center [159, 412] width 14 height 14
click at [208, 437] on span "Za programere" at bounding box center [205, 438] width 58 height 24
click at [203, 462] on link "API ključevi" at bounding box center [193, 465] width 63 height 24
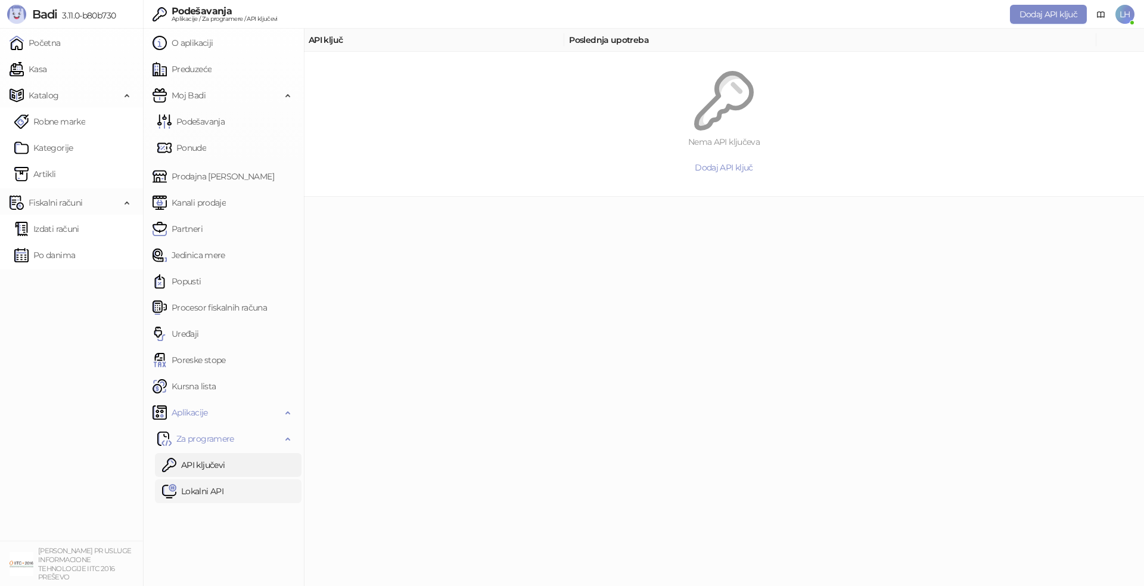
click at [210, 493] on link "Lokalni API" at bounding box center [192, 491] width 61 height 24
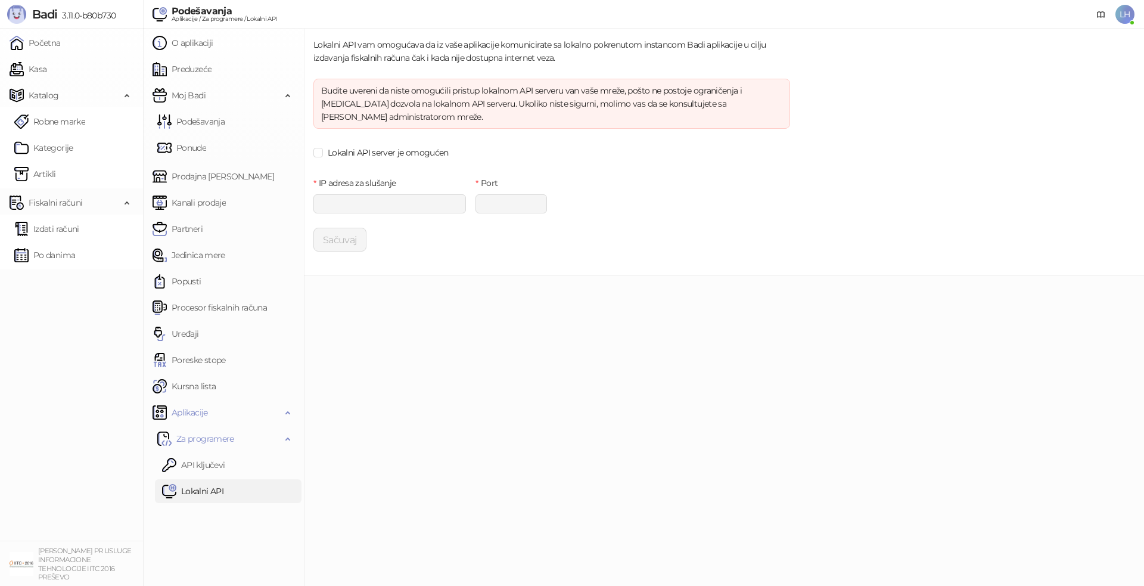
click at [68, 341] on ul "Početna Kasa Katalog Robne marke Kategorije Artikli Fiskalni računi Izdati raču…" at bounding box center [71, 285] width 143 height 512
click at [1129, 15] on span "LH" at bounding box center [1124, 14] width 19 height 19
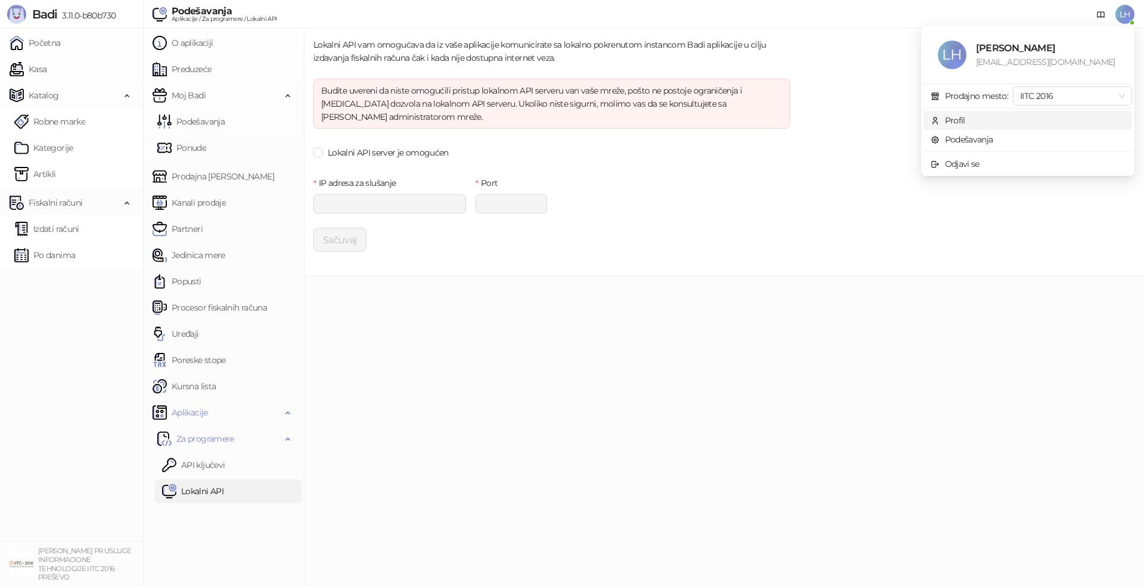
click at [979, 118] on span "Profil" at bounding box center [1027, 120] width 194 height 13
click at [979, 118] on div "Lokalni API vam omogućava da iz vaše aplikacije komunicirate sa lokalno pokrenu…" at bounding box center [724, 152] width 840 height 247
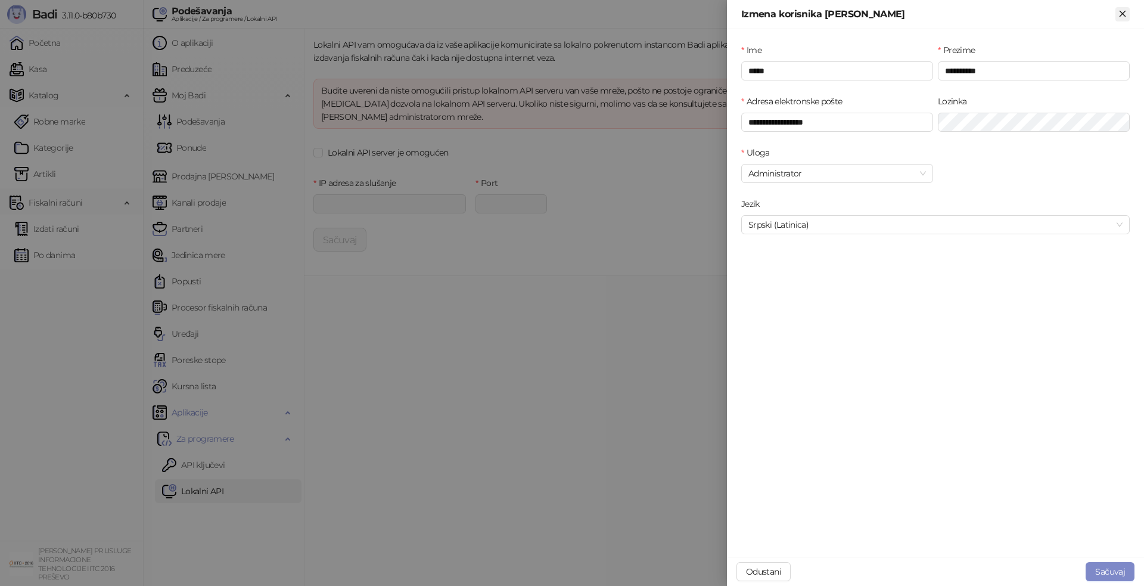
click at [1125, 11] on icon "Zatvori" at bounding box center [1121, 13] width 5 height 5
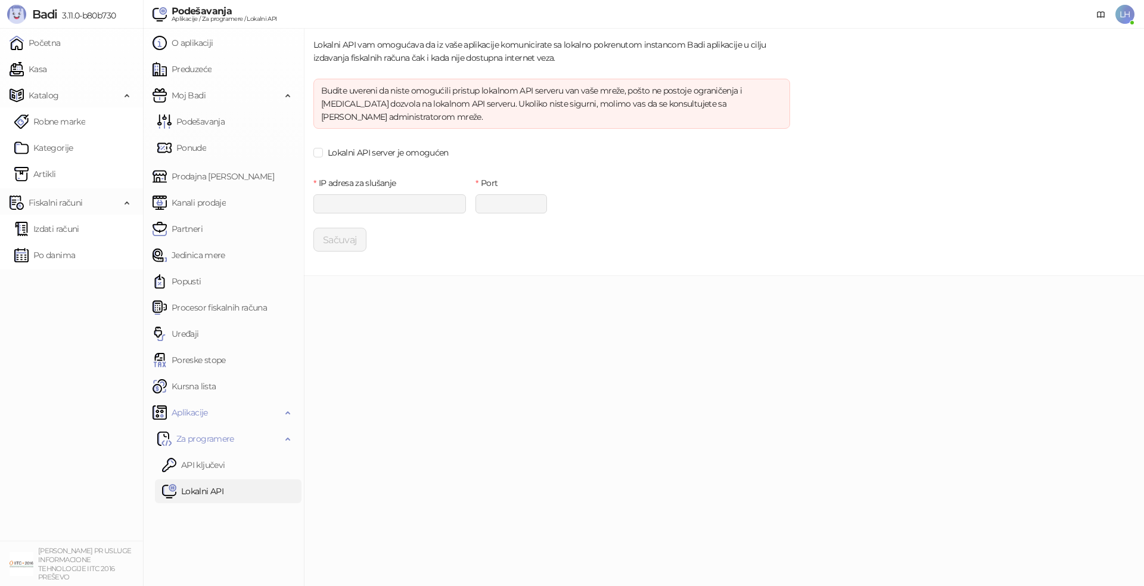
click at [902, 215] on div "Lokalni API vam omogućava da iz vaše aplikacije komunicirate sa lokalno pokrenu…" at bounding box center [724, 152] width 840 height 247
click at [46, 64] on link "Kasa" at bounding box center [28, 69] width 37 height 24
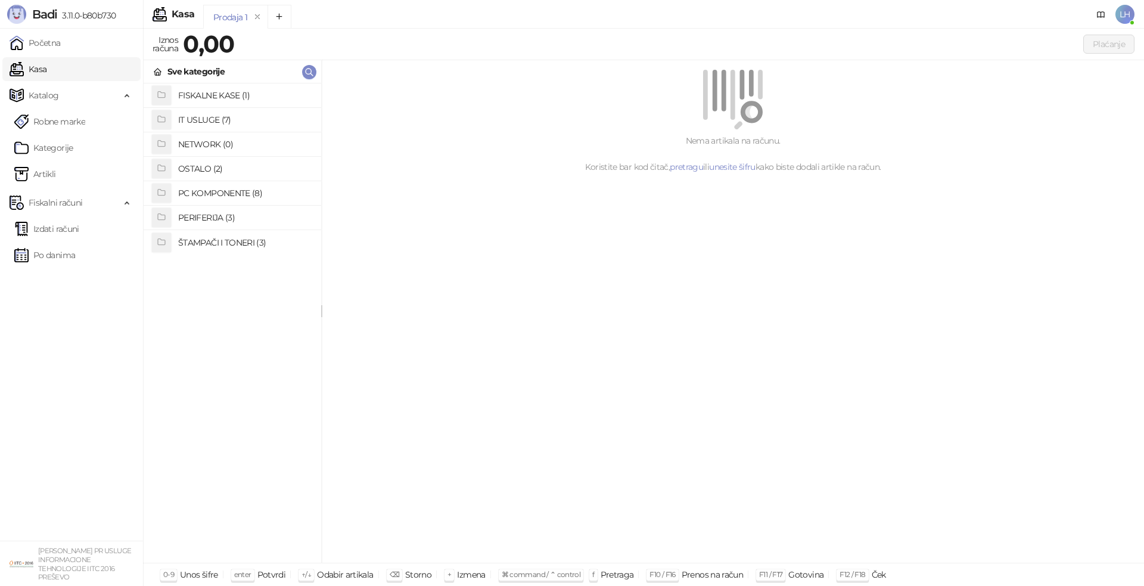
click at [234, 95] on h4 "FISKALNE KASE (1)" at bounding box center [244, 95] width 133 height 19
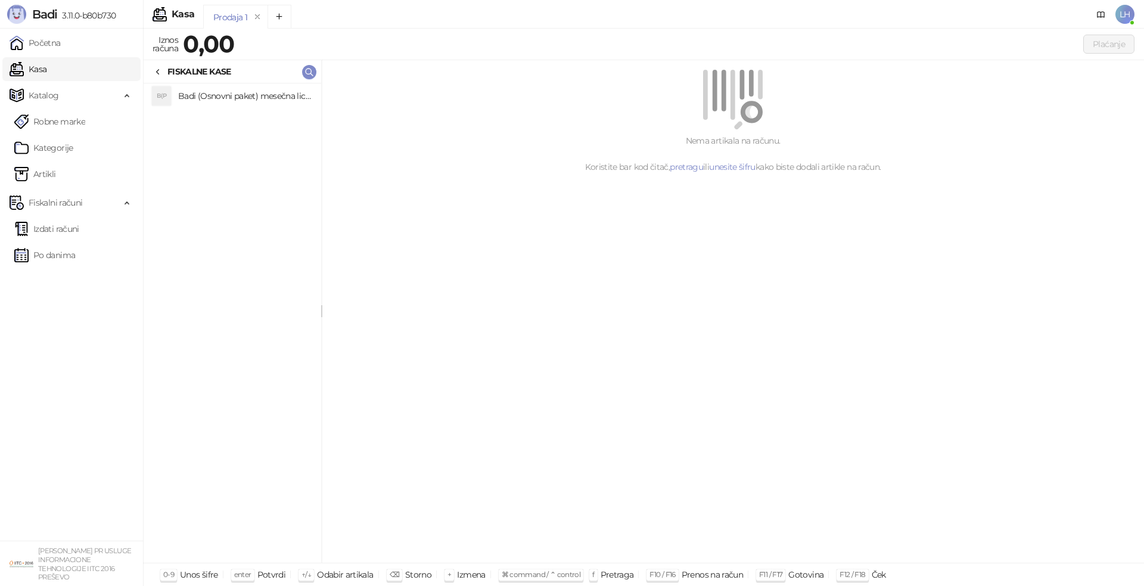
click at [286, 92] on h4 "Badi (Osnovni paket) mesečna licenca" at bounding box center [244, 95] width 133 height 19
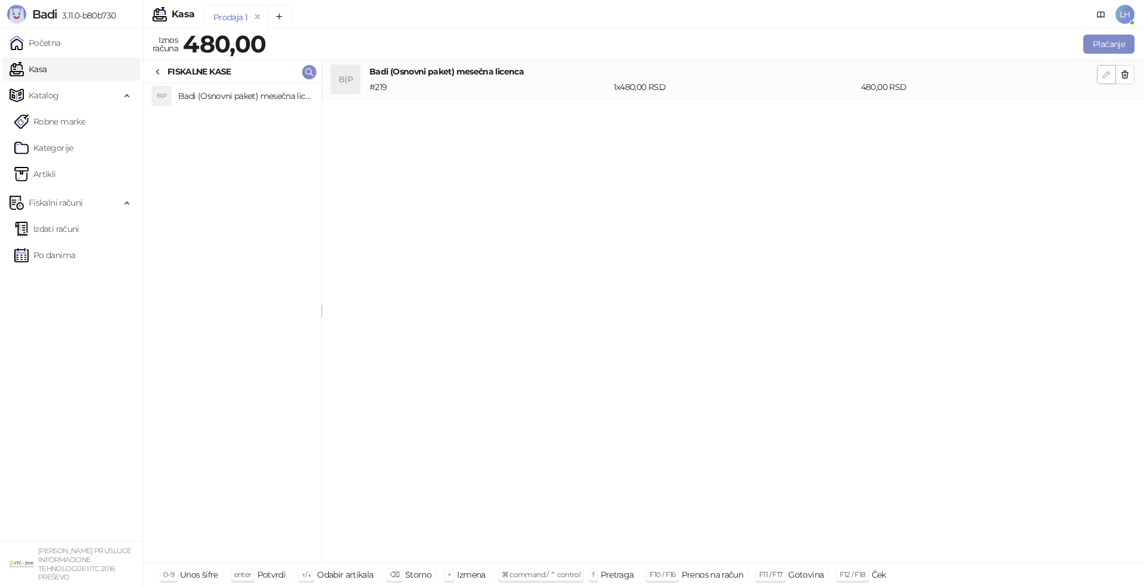
click at [1110, 74] on icon "button" at bounding box center [1106, 75] width 10 height 10
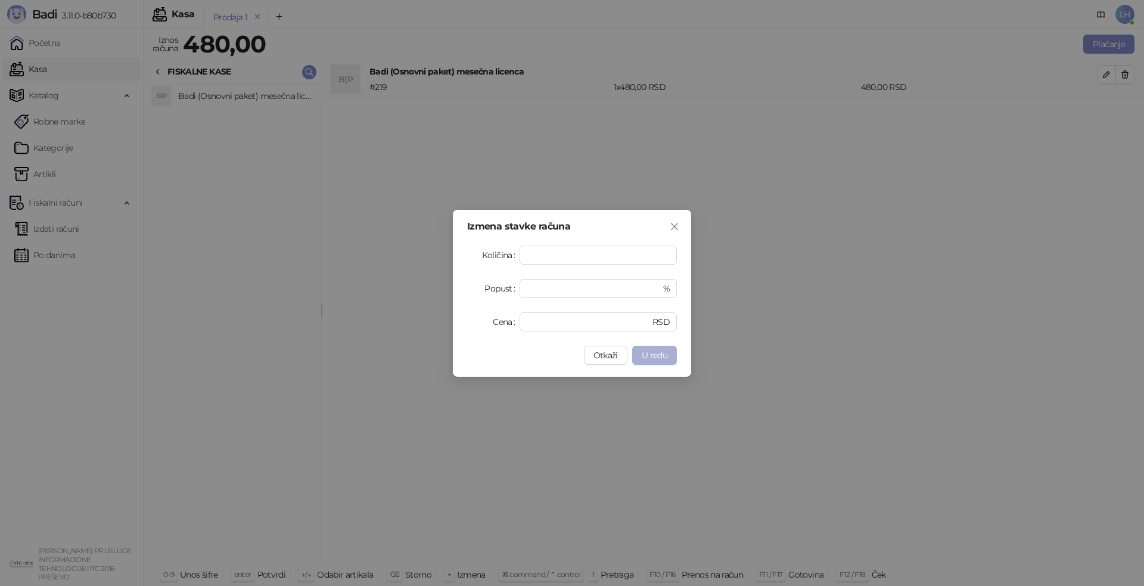
type input "*"
click at [656, 355] on span "U redu" at bounding box center [654, 355] width 26 height 11
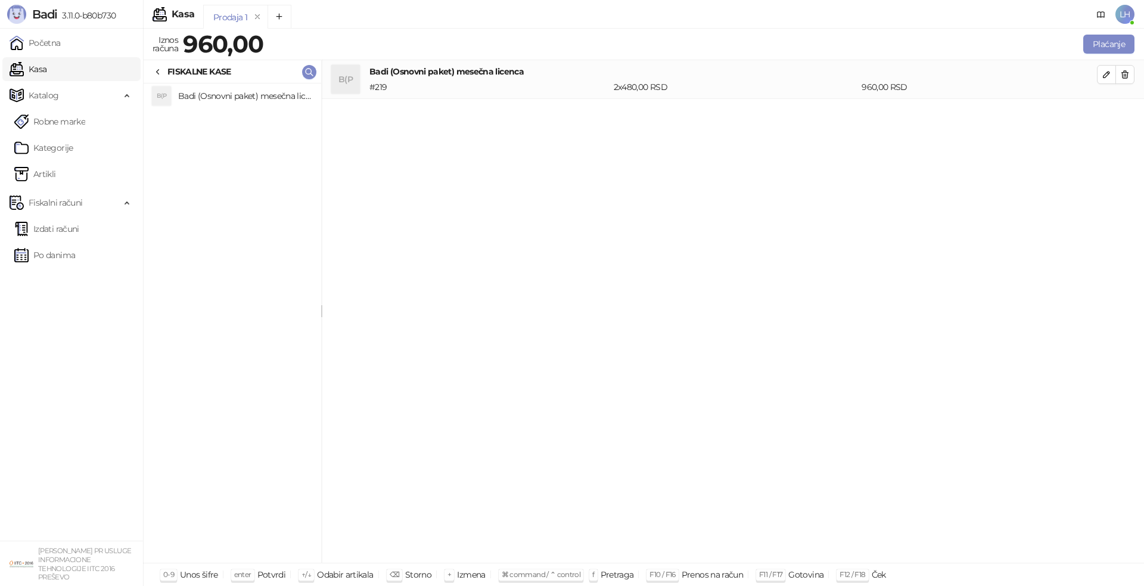
click at [1005, 241] on div "B(P Badi (Osnovni paket) mesečna licenca # 219 2 x 480,00 RSD 960,00 RSD" at bounding box center [733, 311] width 822 height 503
click at [1107, 43] on button "Plaćanje" at bounding box center [1108, 44] width 51 height 19
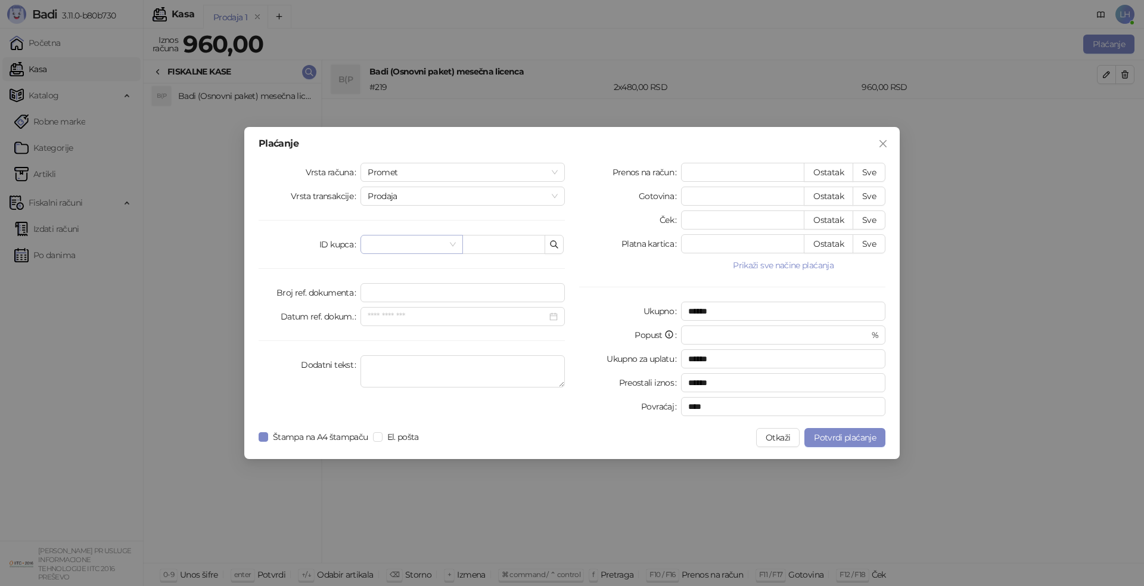
click at [454, 243] on span at bounding box center [412, 244] width 88 height 18
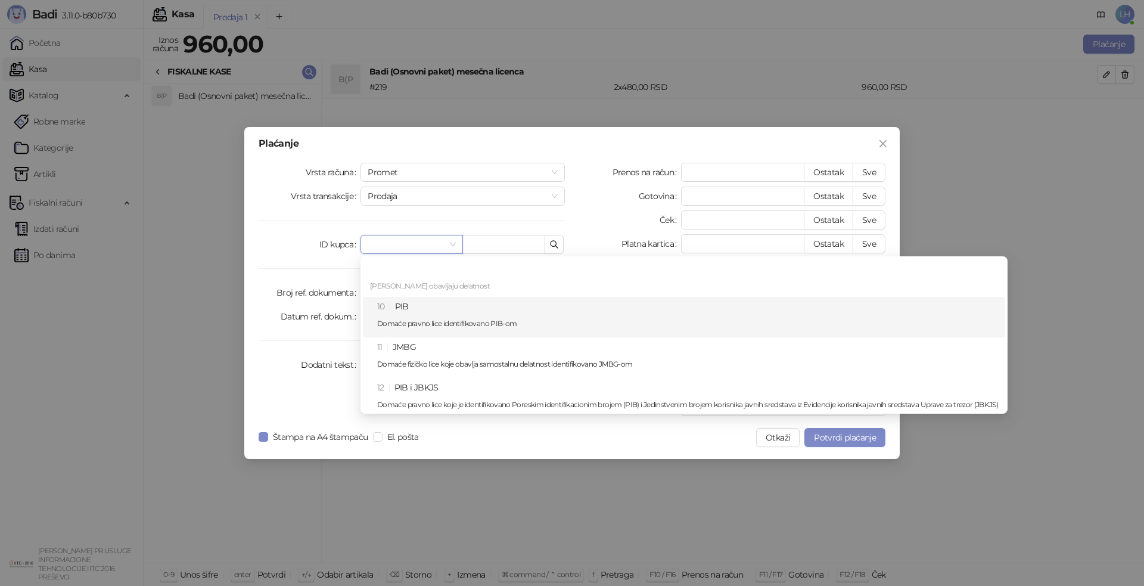
click at [414, 306] on div "10 PIB Domaće pravno lice identifikovano PIB-om" at bounding box center [687, 317] width 621 height 35
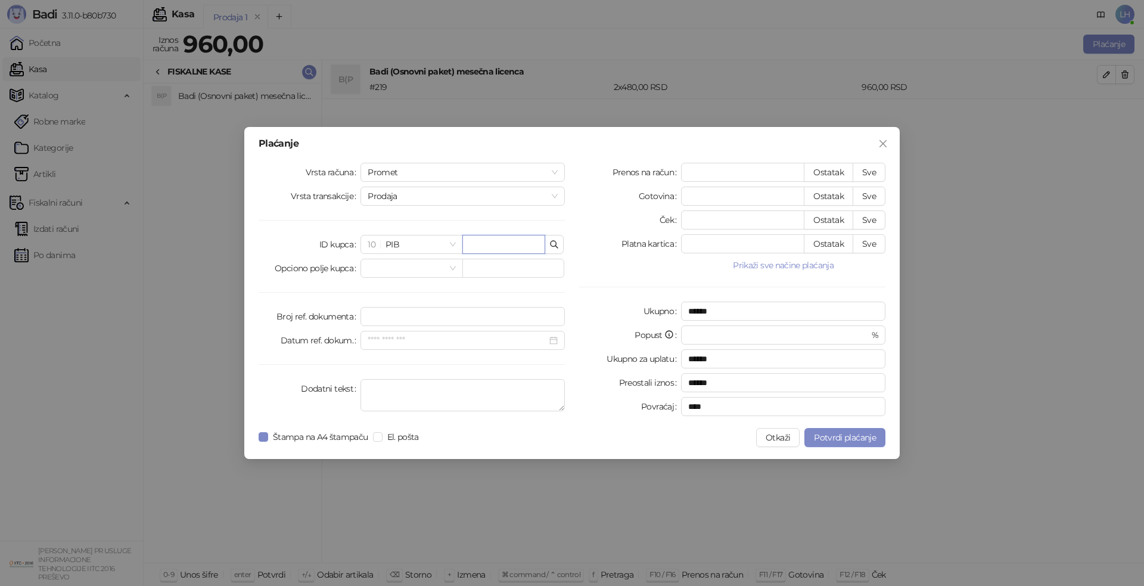
paste input "*********"
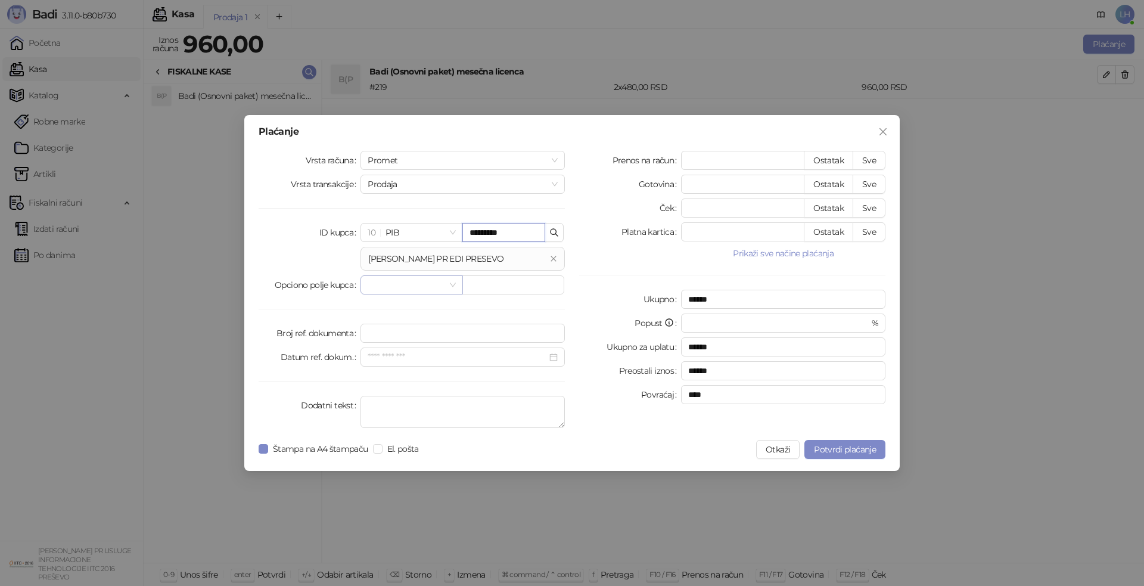
click at [459, 279] on div at bounding box center [411, 284] width 102 height 19
type input "*********"
click at [581, 284] on div "Prenos na račun * Ostatak Sve Gotovina * Ostatak Sve Ček * Ostatak Sve Platna k…" at bounding box center [732, 292] width 320 height 282
click at [870, 180] on button "Sve" at bounding box center [868, 184] width 33 height 19
type input "***"
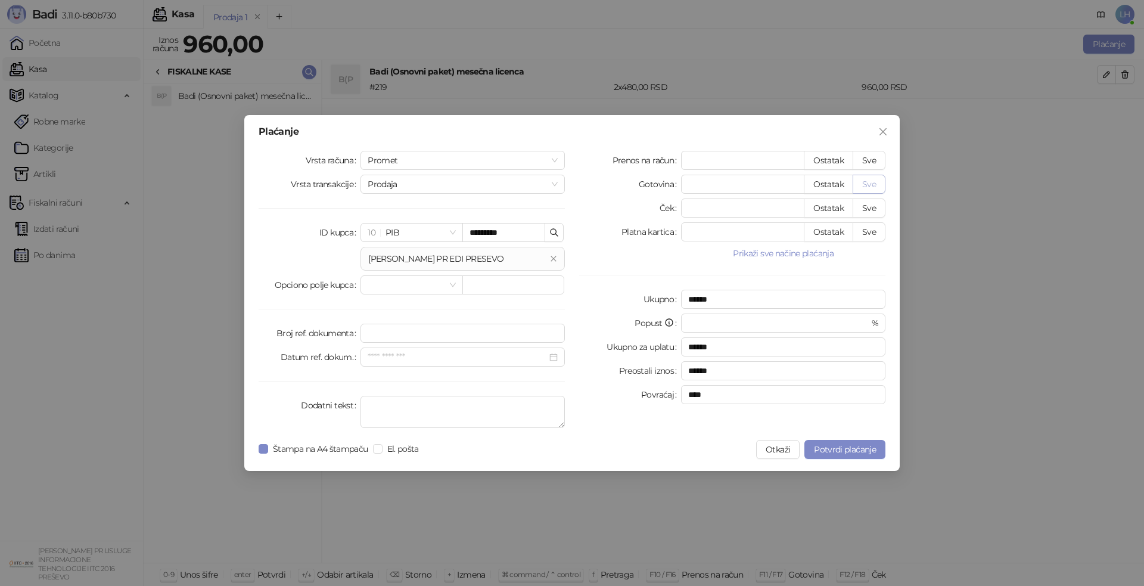
type input "****"
click at [491, 407] on textarea "Dodatni tekst" at bounding box center [462, 411] width 204 height 32
paste textarea "**********"
click at [522, 416] on textarea "**********" at bounding box center [462, 411] width 204 height 32
click at [534, 403] on textarea "**********" at bounding box center [462, 411] width 204 height 32
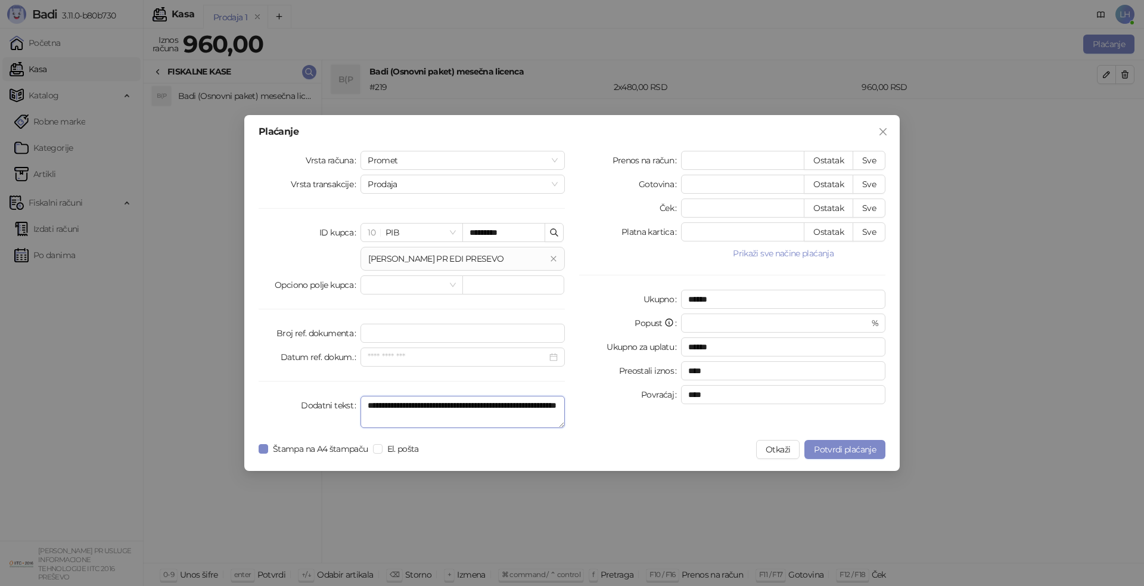
click at [369, 403] on textarea "**********" at bounding box center [462, 411] width 204 height 32
paste textarea "**********"
type textarea "**********"
click at [456, 332] on input "Broj ref. dokumenta" at bounding box center [462, 332] width 204 height 19
click at [442, 357] on input "Datum ref. dokum." at bounding box center [457, 356] width 179 height 13
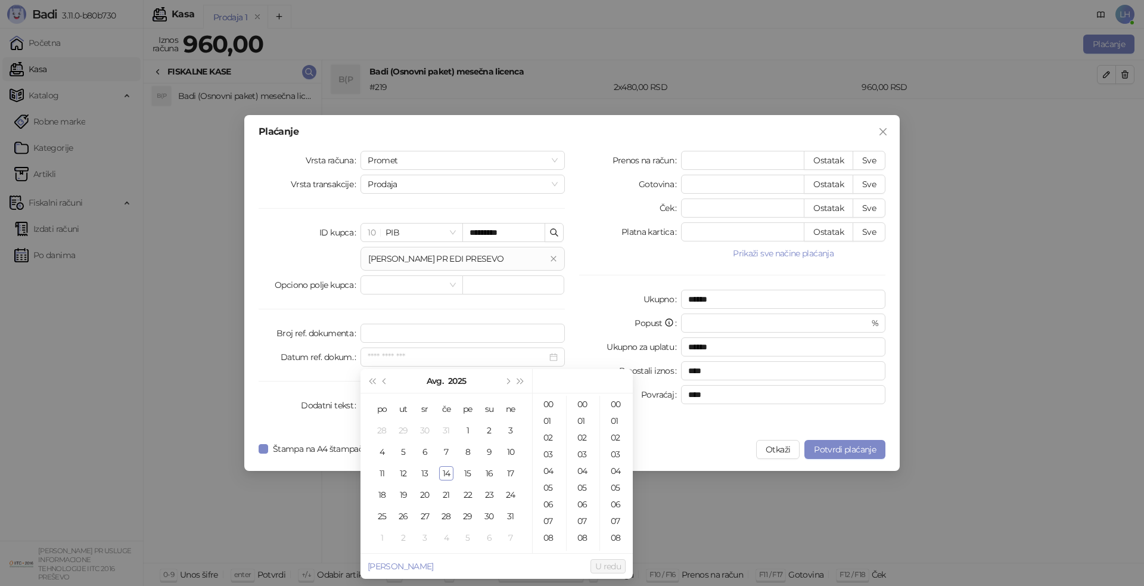
click at [589, 297] on div "Ukupno" at bounding box center [630, 298] width 102 height 19
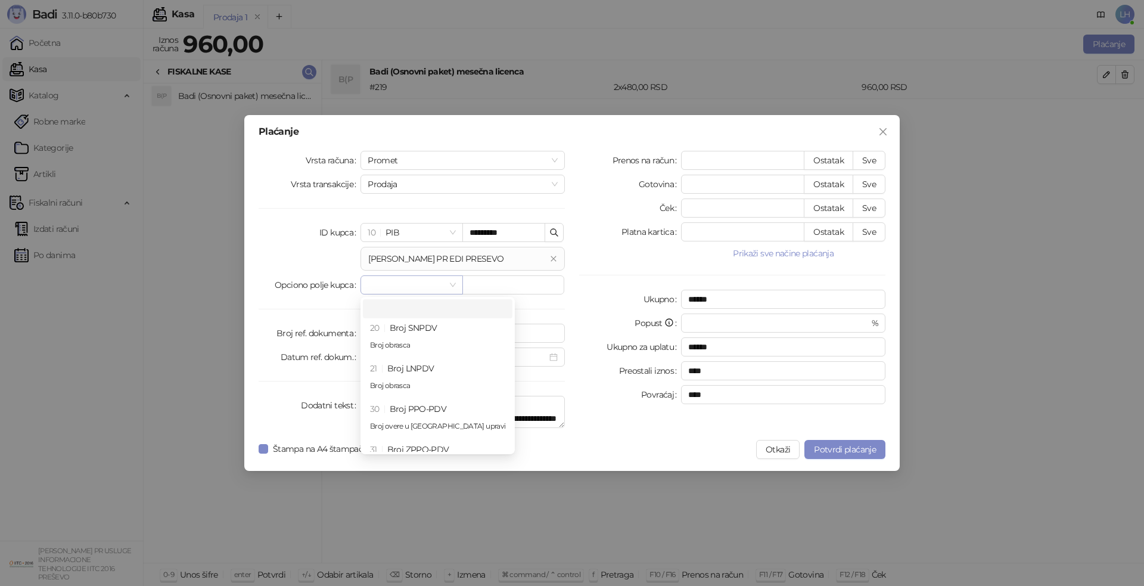
click at [454, 288] on span at bounding box center [412, 285] width 88 height 18
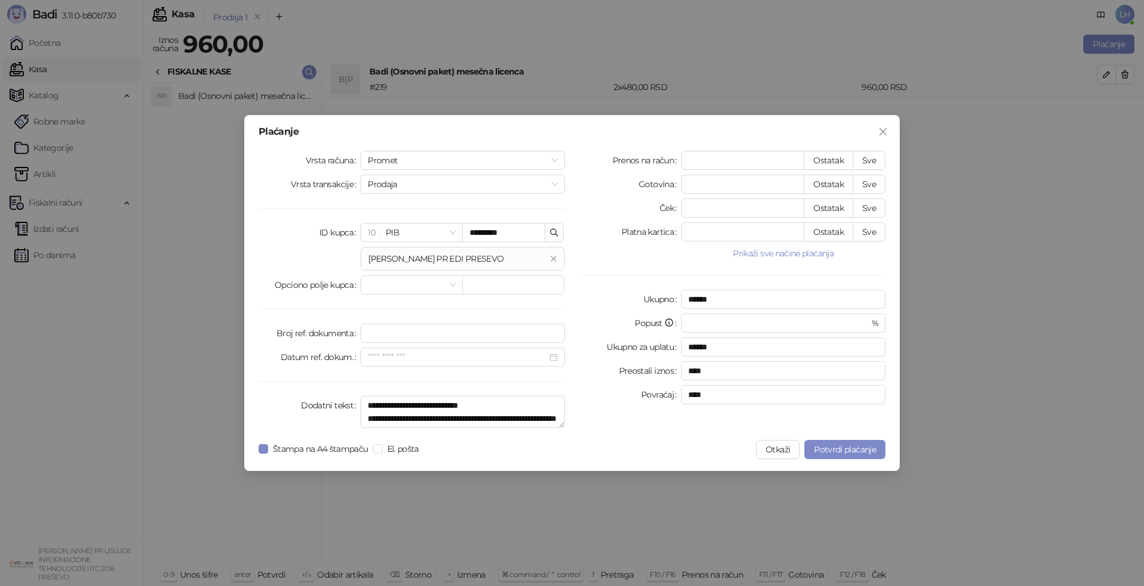
click at [593, 282] on div "Prenos na račun * Ostatak Sve Gotovina *** Ostatak Sve Ček * Ostatak Sve Platna…" at bounding box center [732, 292] width 320 height 282
click at [372, 452] on span "Štampa na A4 štampaču" at bounding box center [320, 448] width 105 height 13
click at [820, 449] on span "Potvrdi plaćanje" at bounding box center [845, 449] width 62 height 11
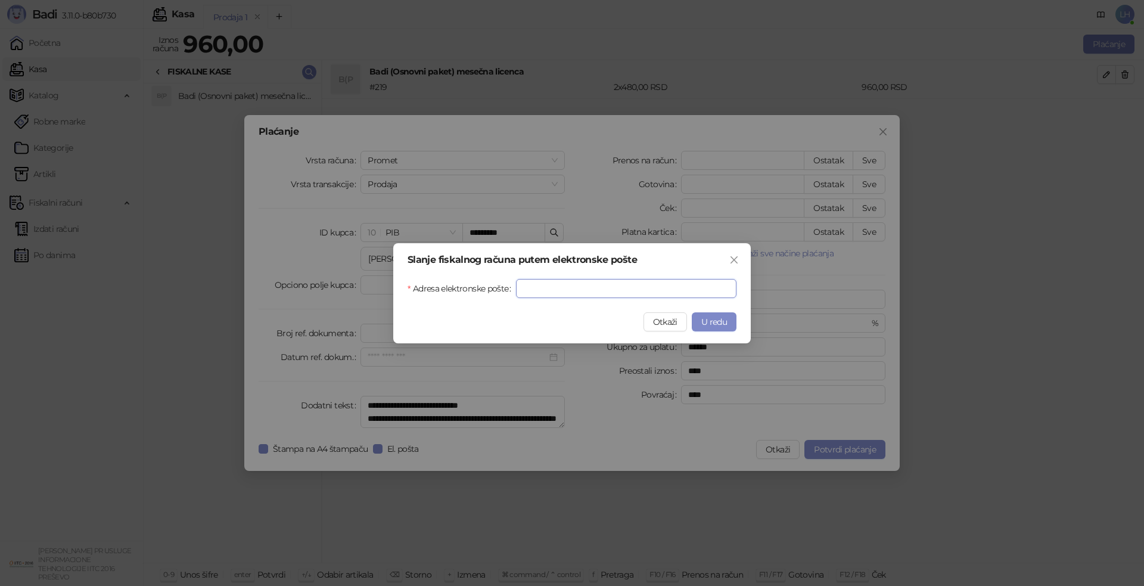
click at [604, 287] on input "Adresa elektronske pošte" at bounding box center [626, 288] width 220 height 19
type input "**********"
click at [714, 322] on span "U redu" at bounding box center [714, 321] width 26 height 11
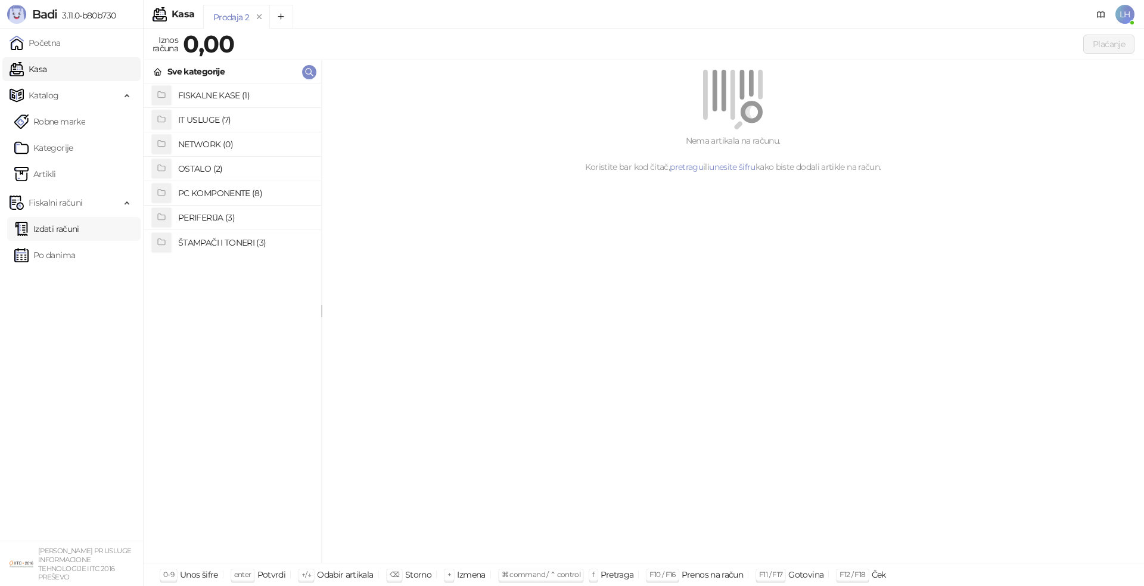
click at [67, 225] on link "Izdati računi" at bounding box center [46, 229] width 65 height 24
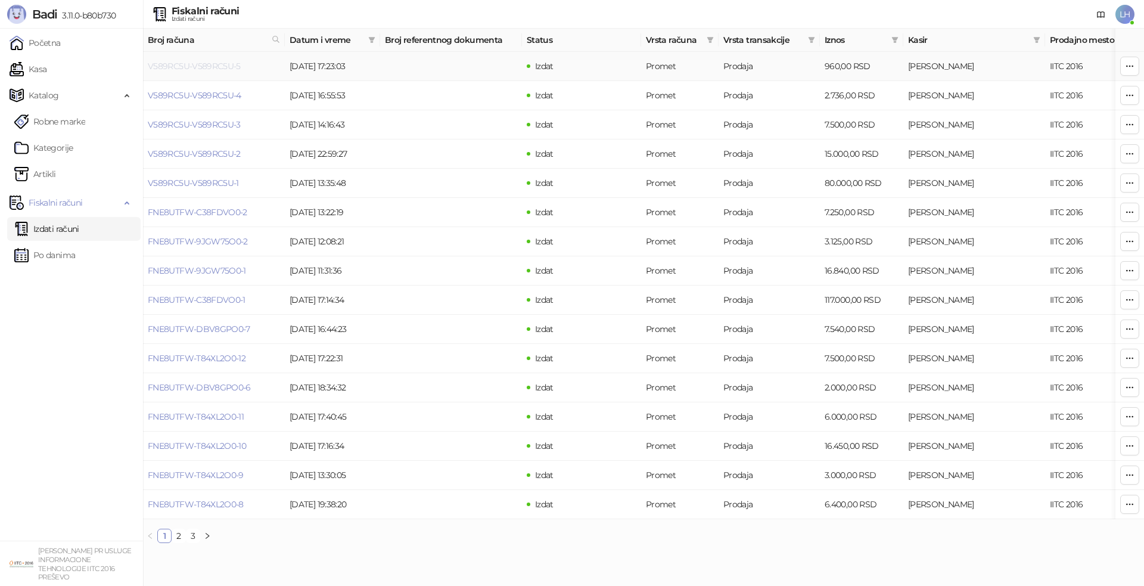
click at [222, 64] on link "V589RC5U-V589RC5U-5" at bounding box center [194, 66] width 93 height 11
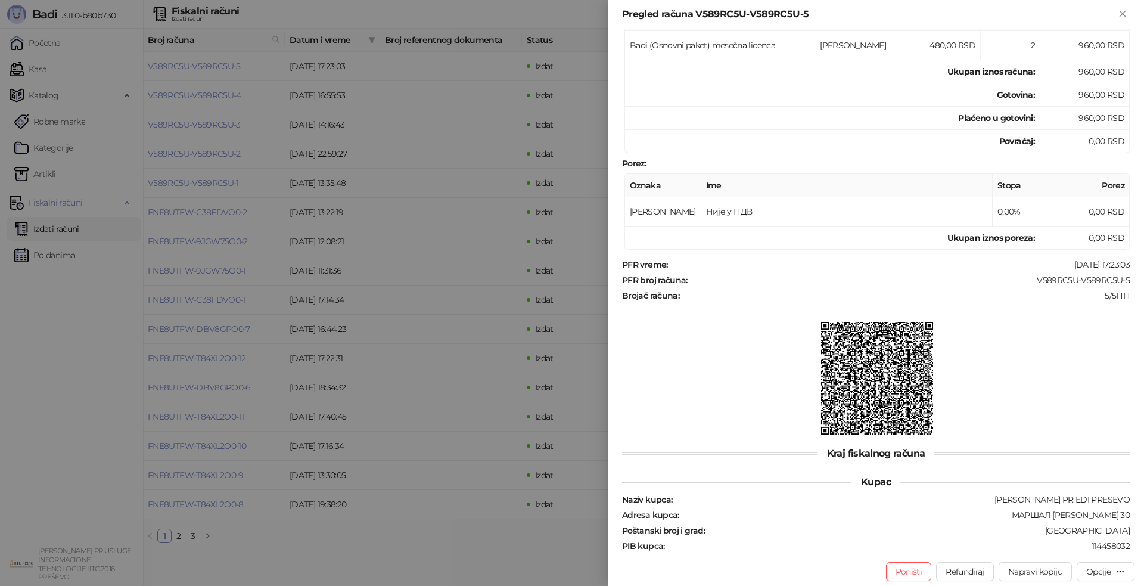
scroll to position [253, 0]
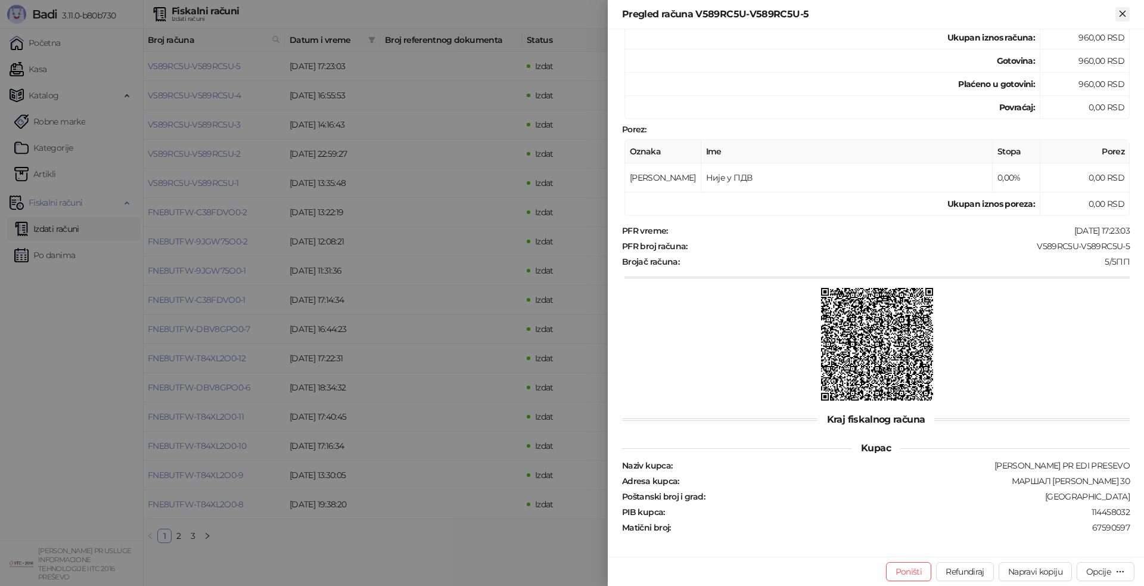
click at [1125, 11] on icon "Zatvori" at bounding box center [1121, 13] width 5 height 5
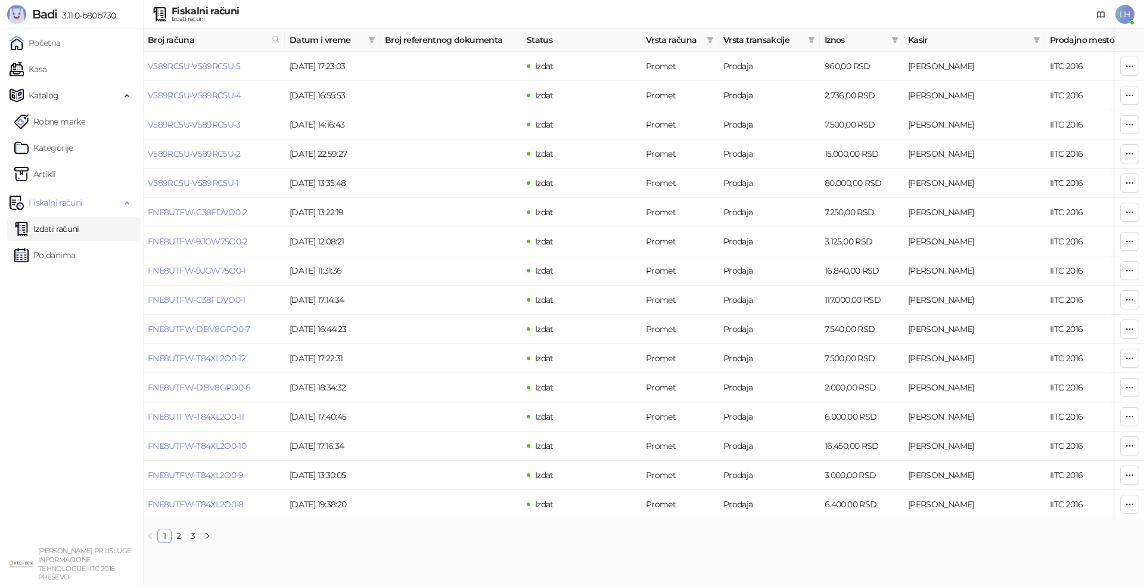
click at [1131, 13] on span "LH" at bounding box center [1124, 14] width 19 height 19
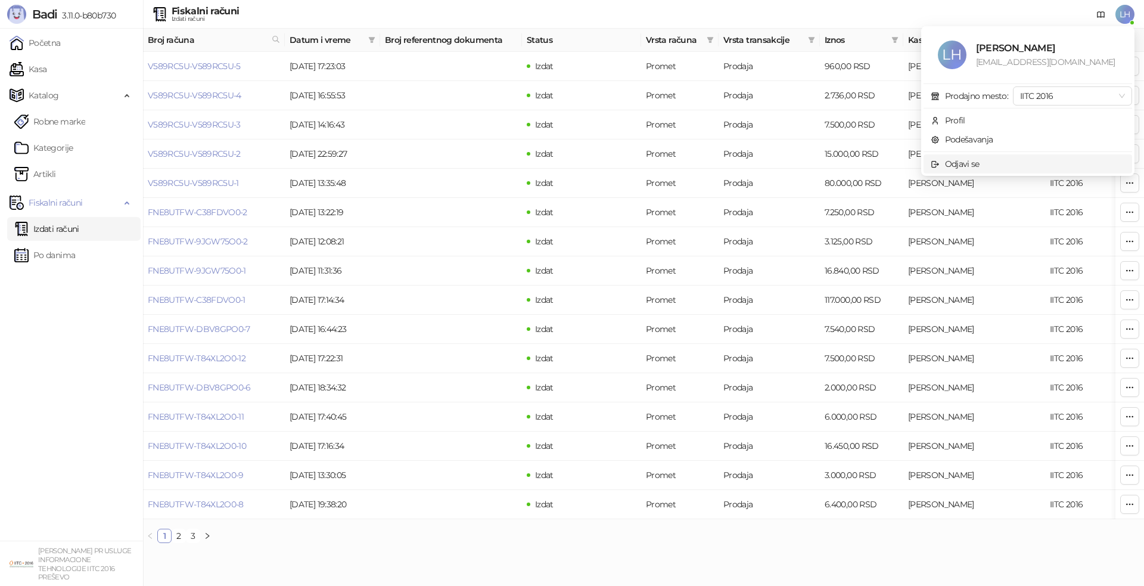
click at [986, 169] on span "Odjavi se" at bounding box center [1027, 163] width 194 height 13
